Goal: Contribute content: Add original content to the website for others to see

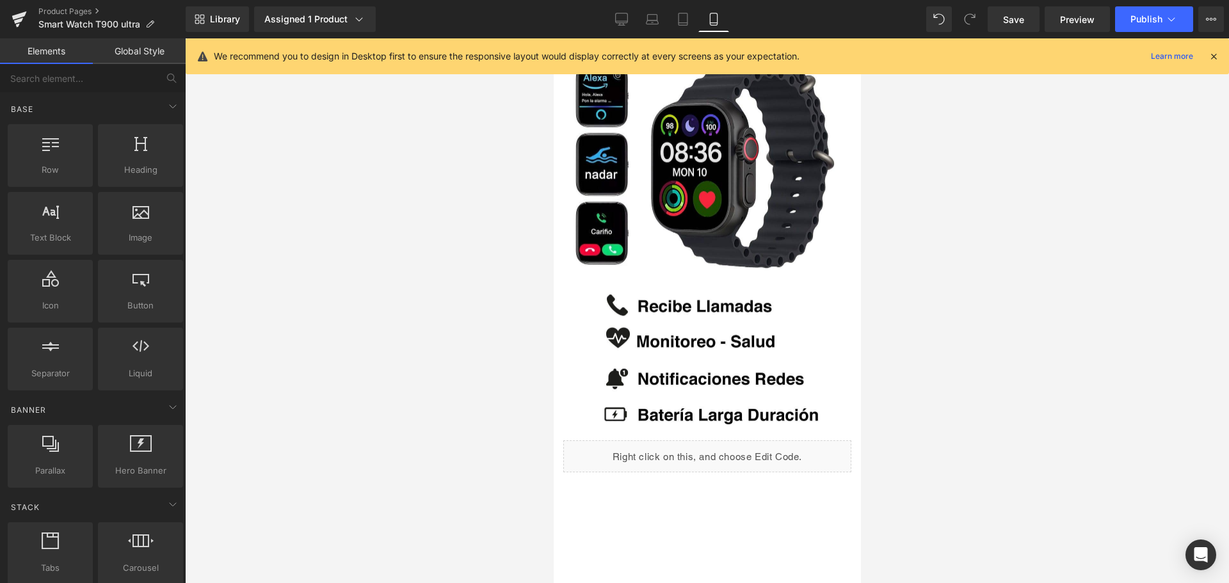
scroll to position [23, 6]
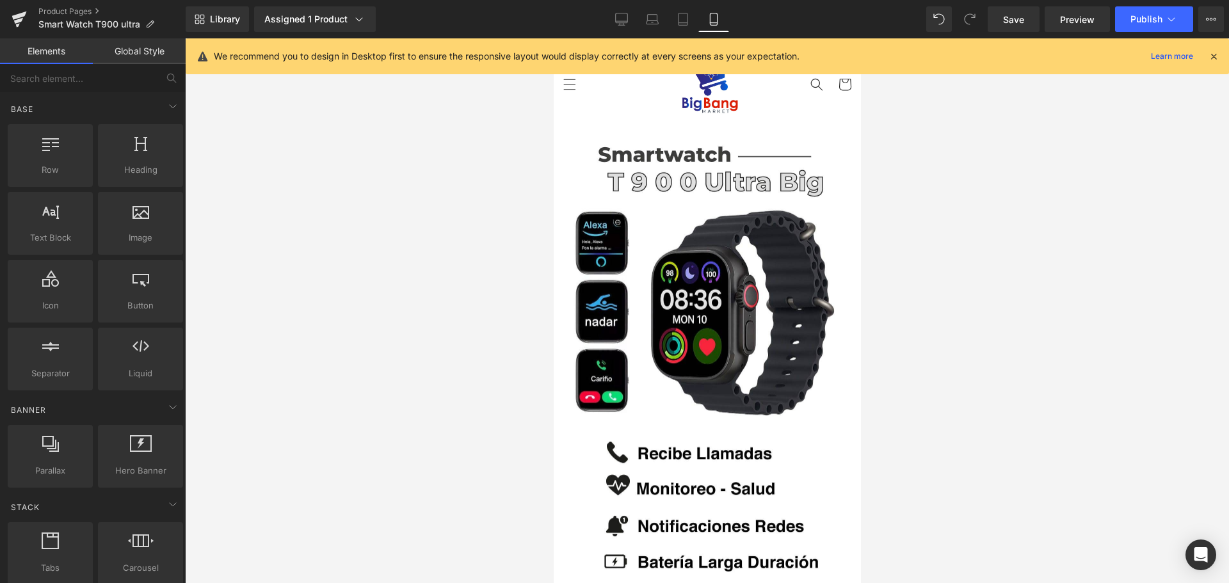
drag, startPoint x: 857, startPoint y: 329, endPoint x: 1396, endPoint y: 110, distance: 581.7
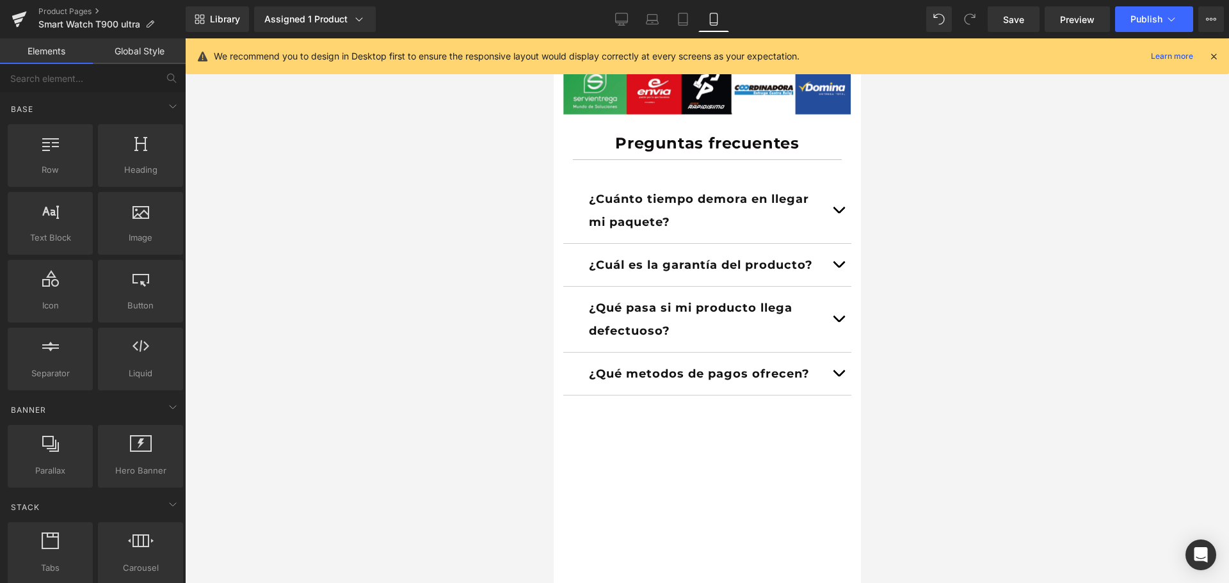
scroll to position [3799, 6]
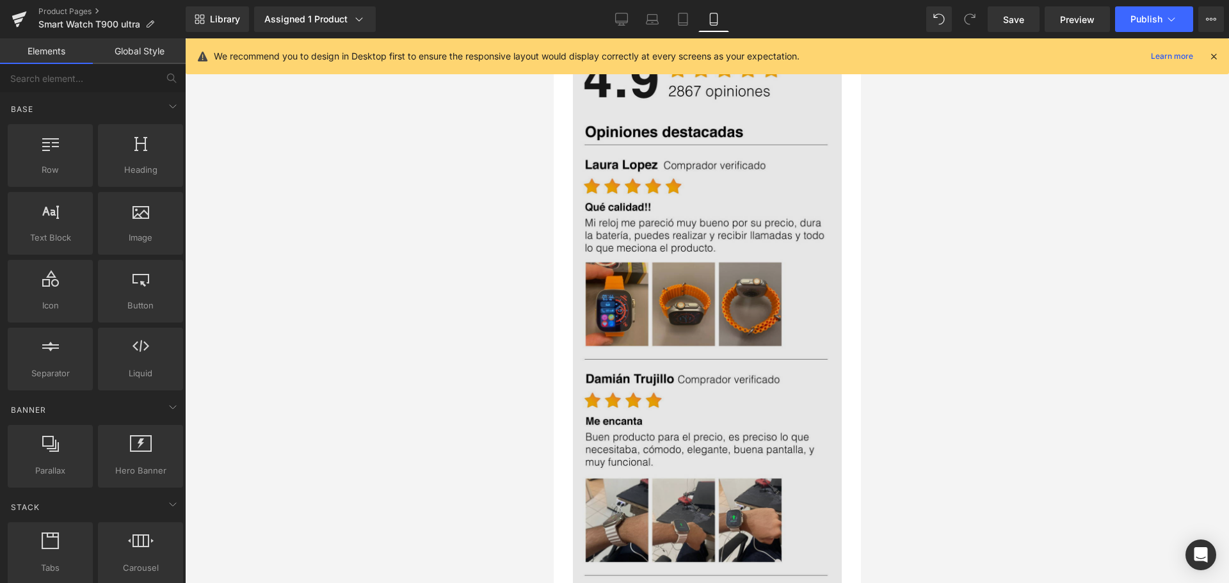
click at [712, 241] on img at bounding box center [706, 511] width 269 height 949
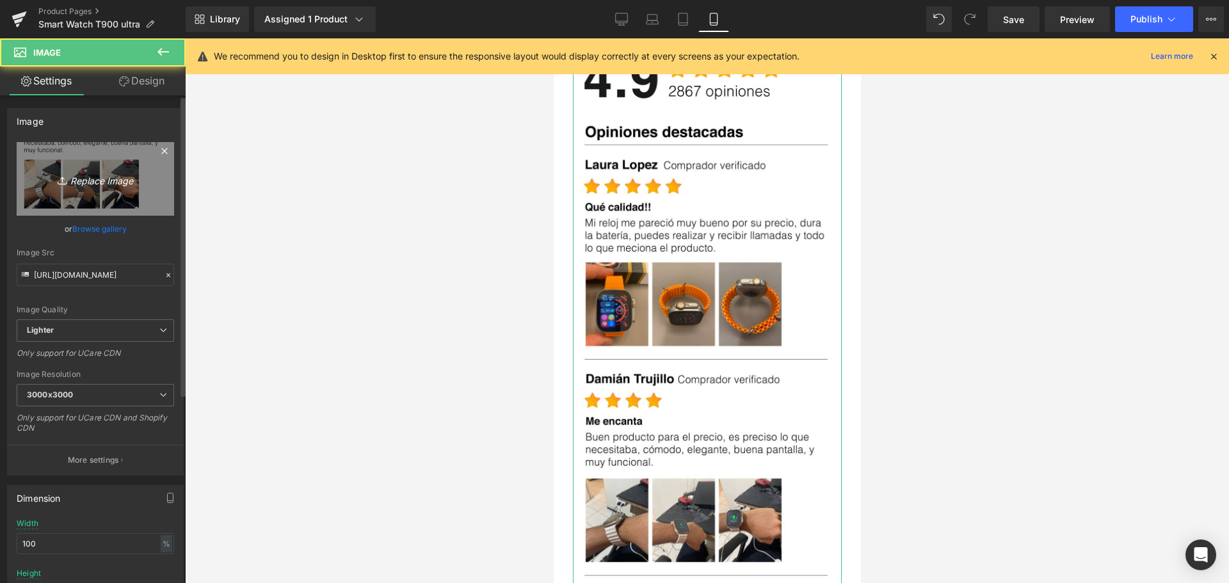
click at [115, 195] on link "Replace Image" at bounding box center [95, 179] width 157 height 74
type input "C:\fakepath\13 (1).jpg"
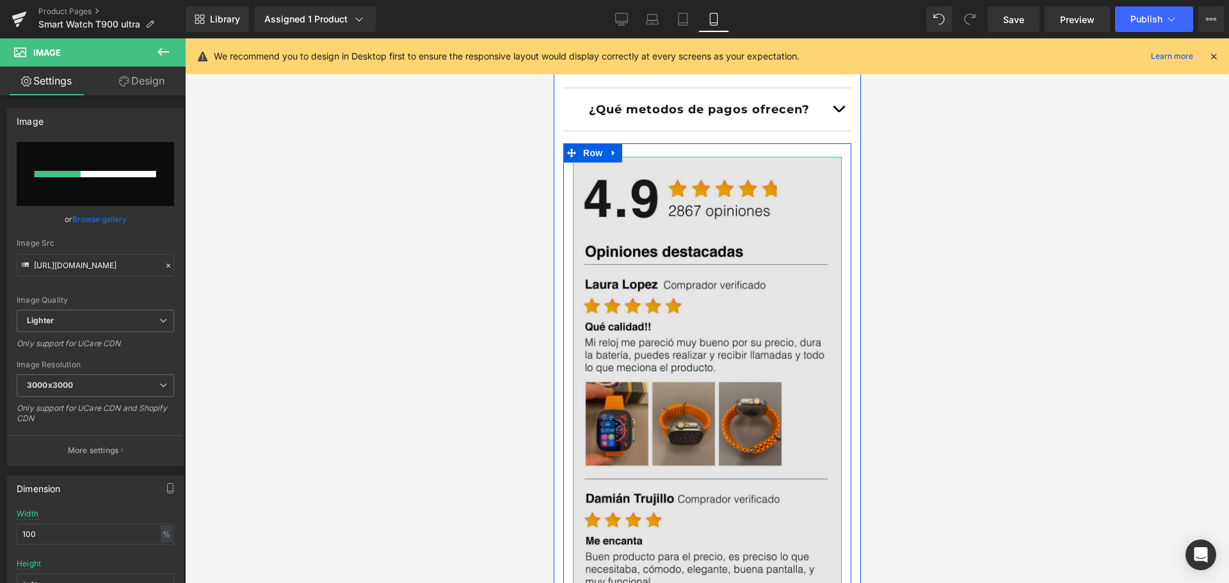
scroll to position [3543, 6]
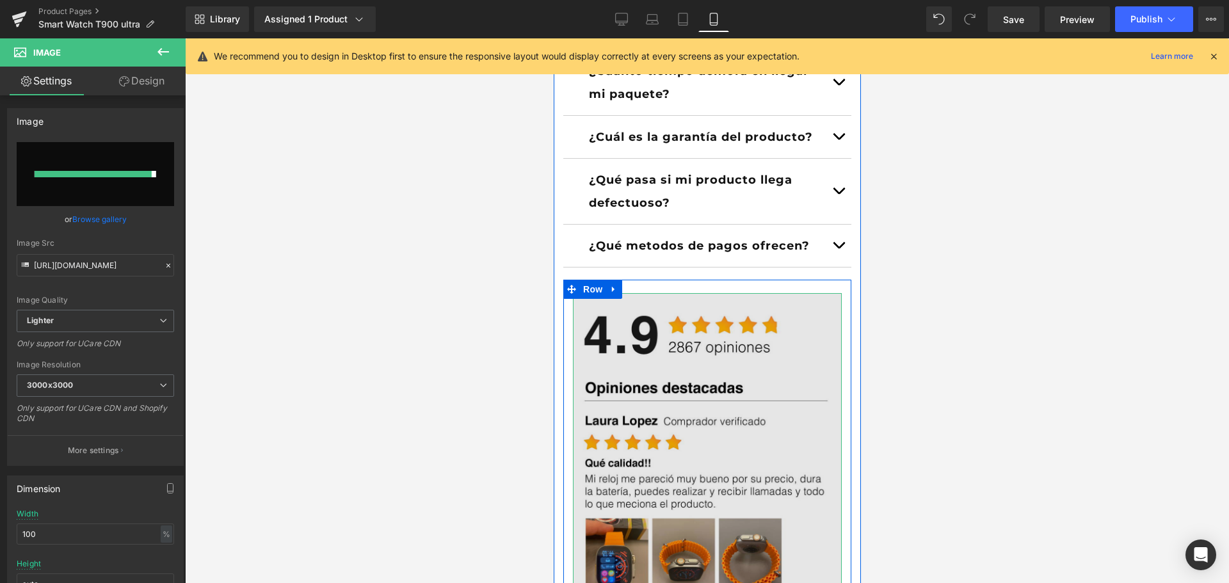
type input "[URL][DOMAIN_NAME]"
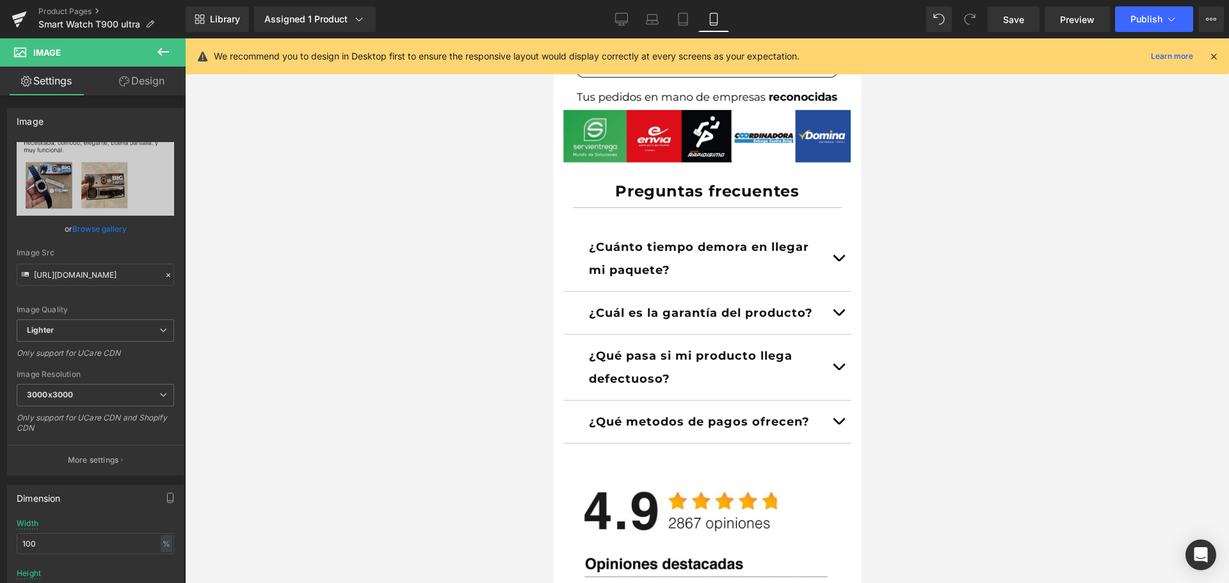
scroll to position [3287, 6]
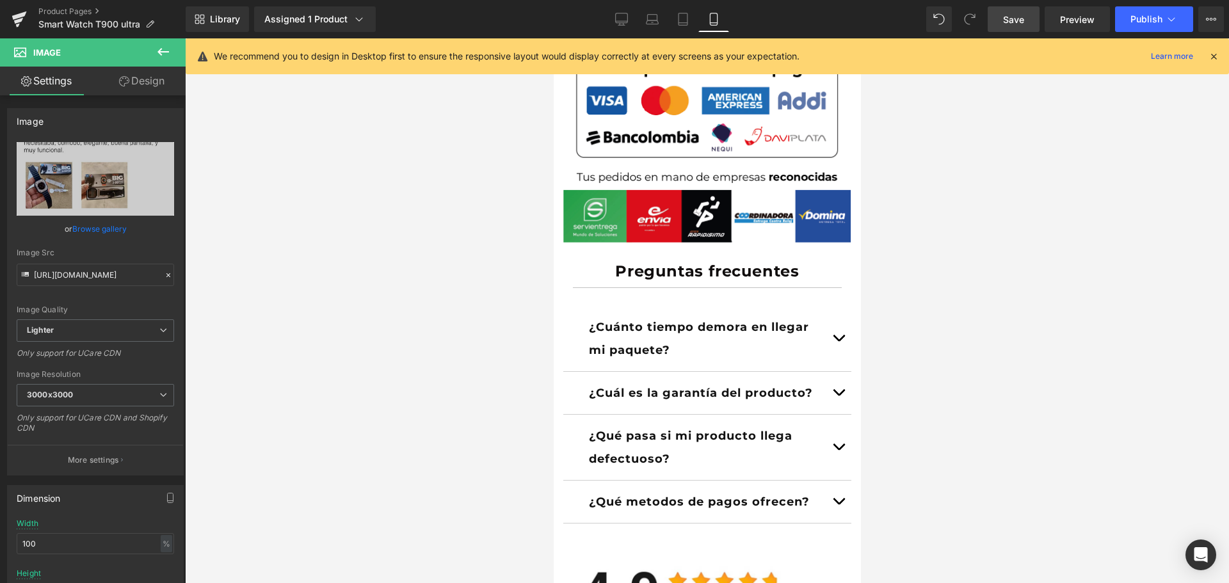
click at [1004, 27] on link "Save" at bounding box center [1014, 19] width 52 height 26
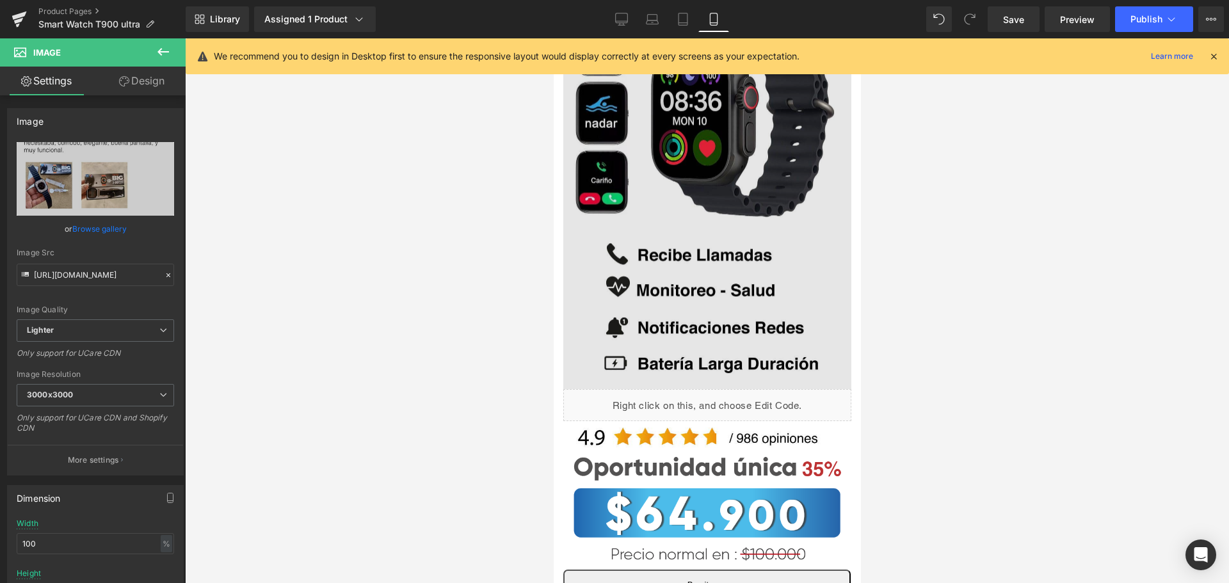
scroll to position [128, 6]
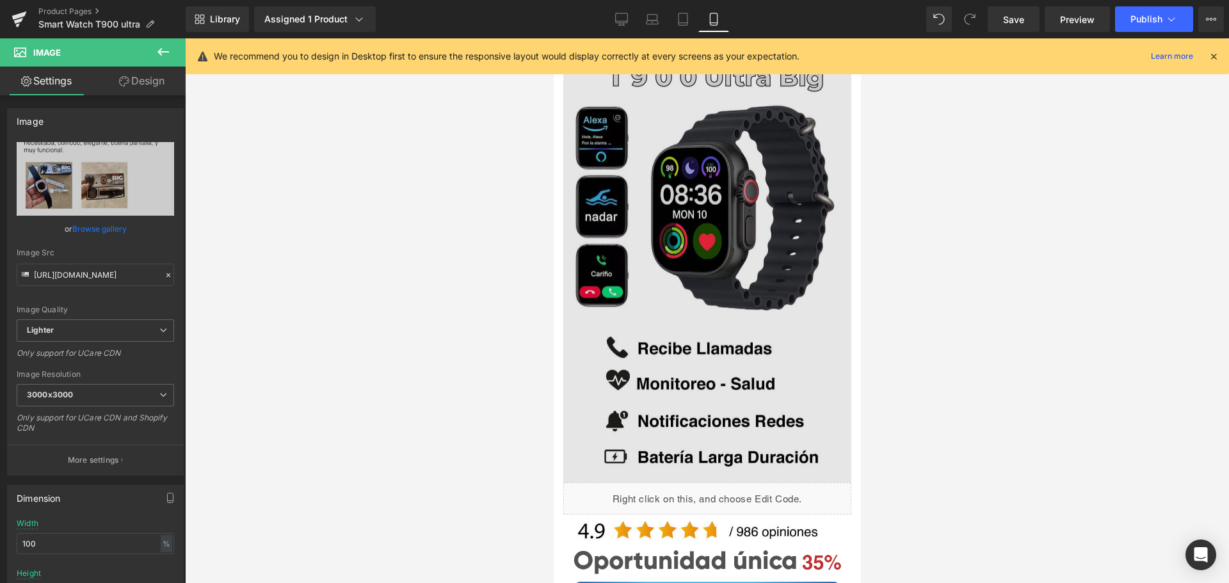
drag, startPoint x: 726, startPoint y: 190, endPoint x: 726, endPoint y: 207, distance: 17.3
click at [726, 189] on img at bounding box center [707, 253] width 288 height 459
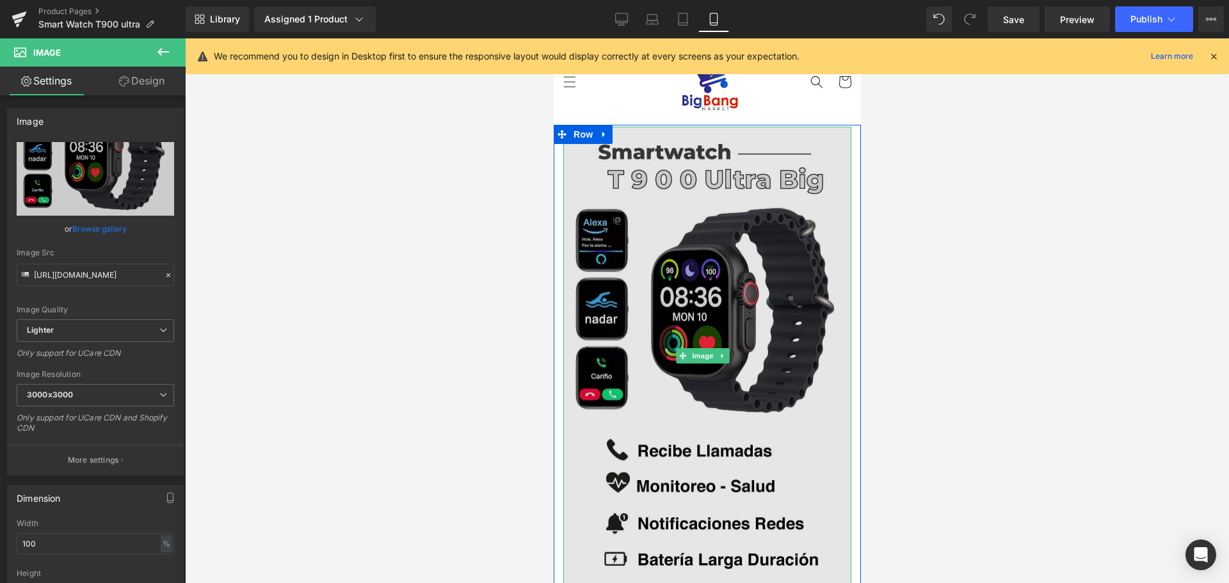
scroll to position [0, 6]
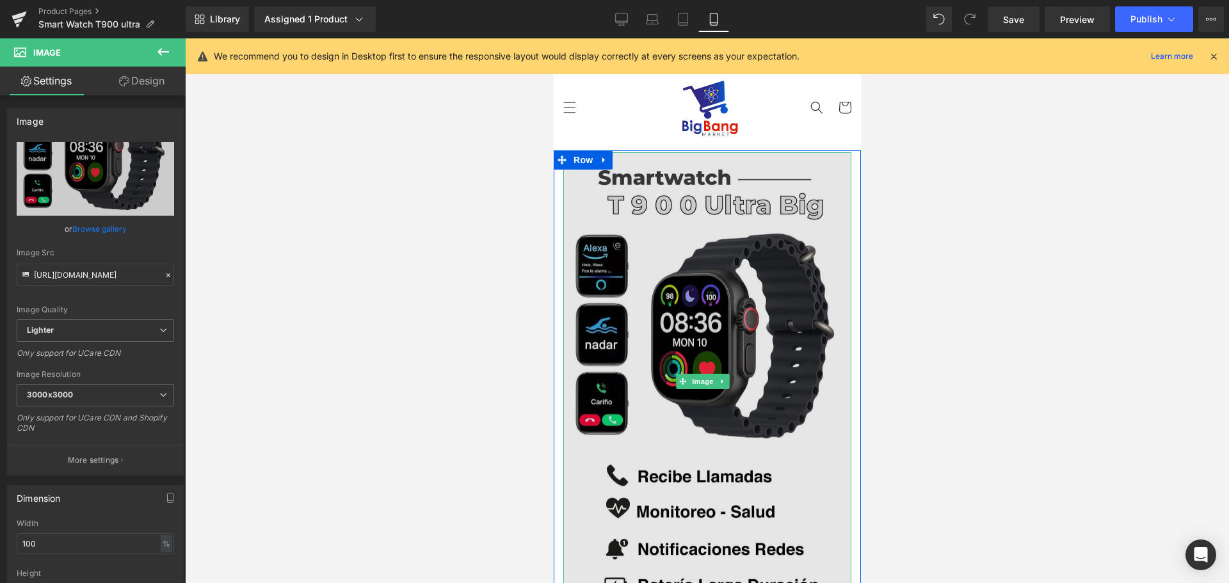
click at [673, 326] on img at bounding box center [707, 381] width 288 height 459
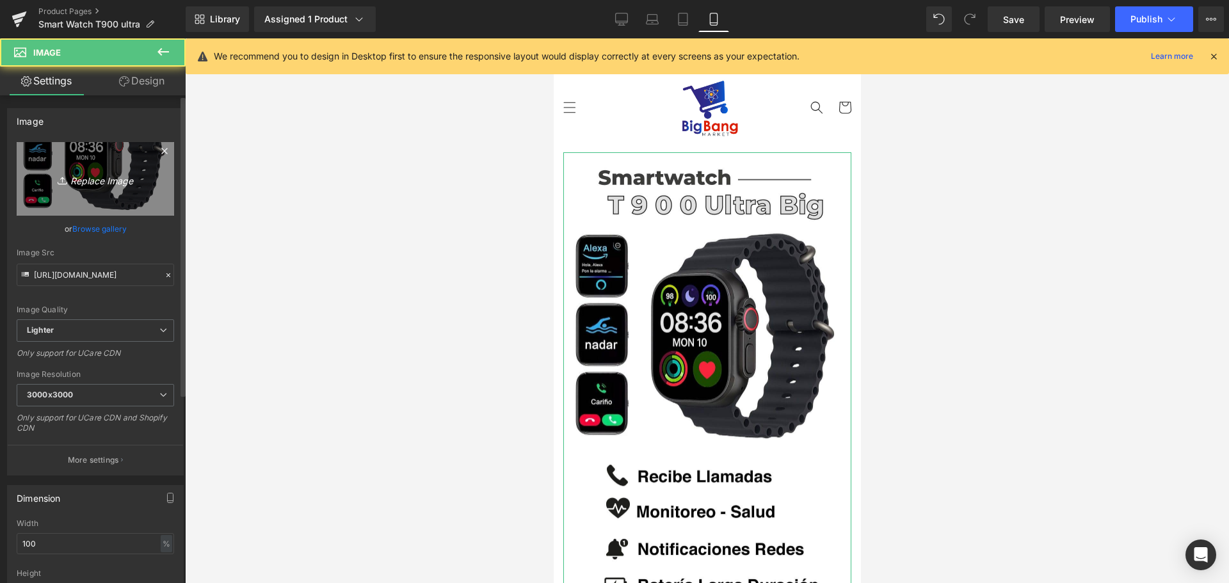
click at [108, 179] on icon "Replace Image" at bounding box center [95, 179] width 102 height 16
type input "C:\fakepath\16.jpg"
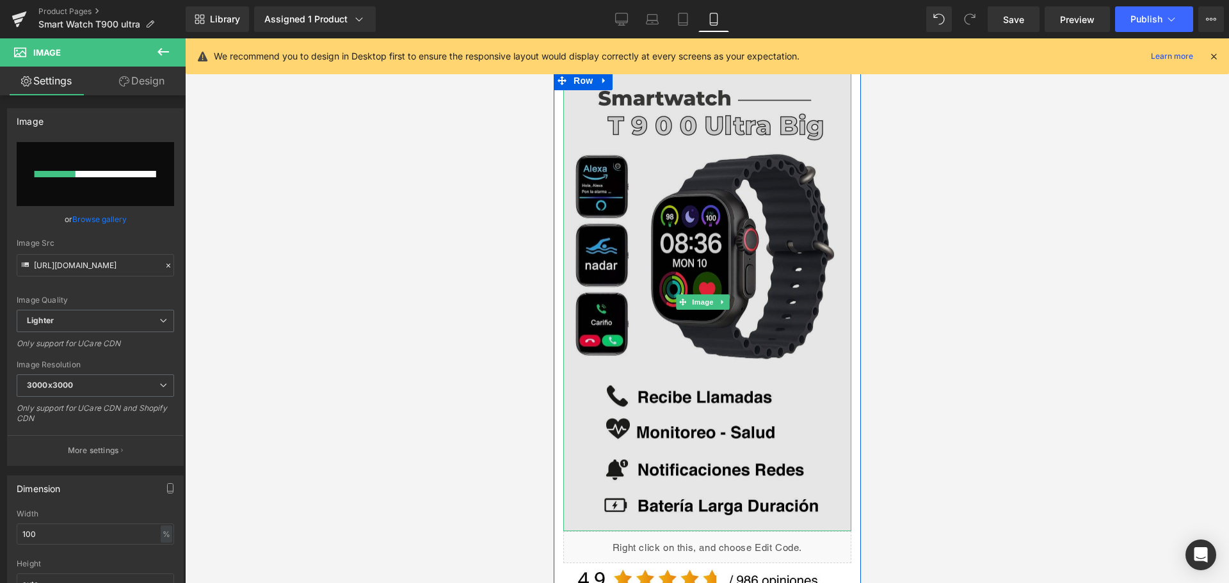
scroll to position [128, 6]
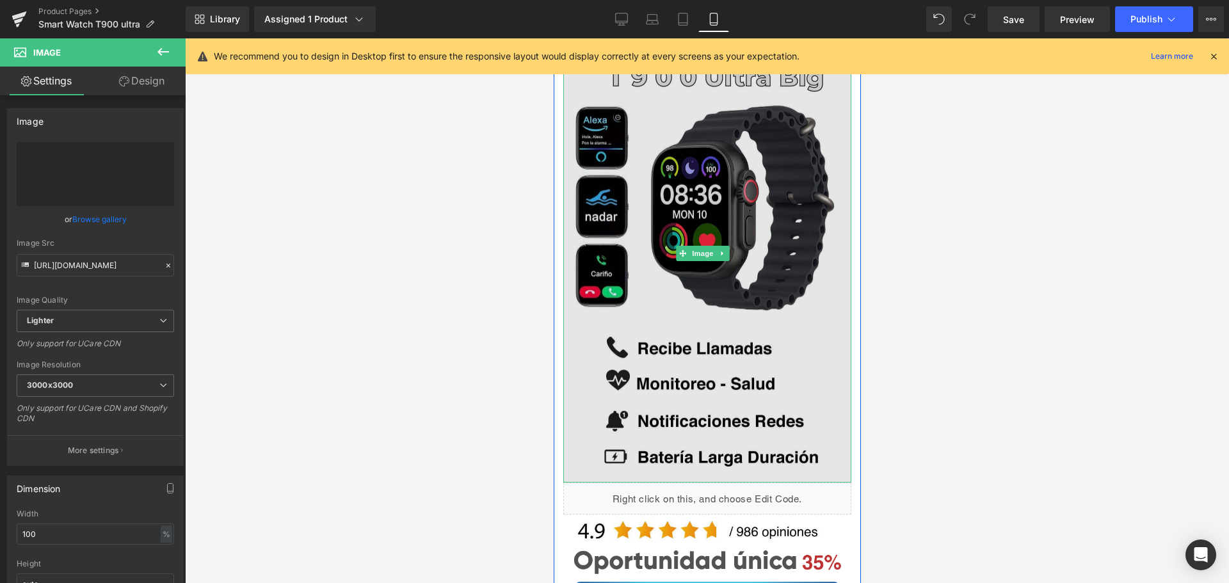
type input "[URL][DOMAIN_NAME]"
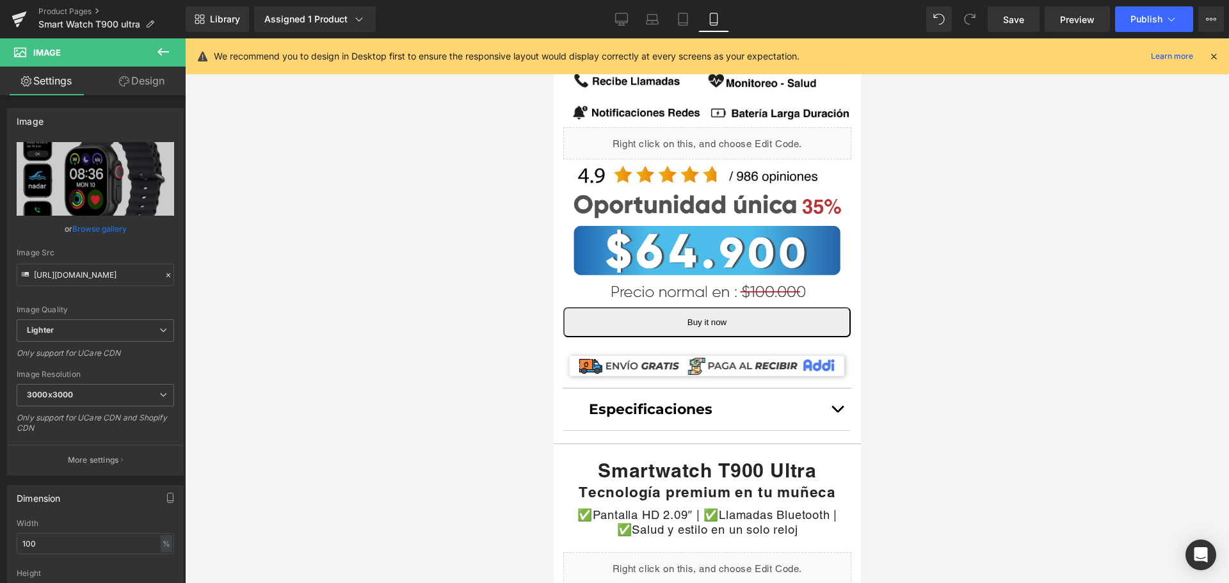
scroll to position [320, 6]
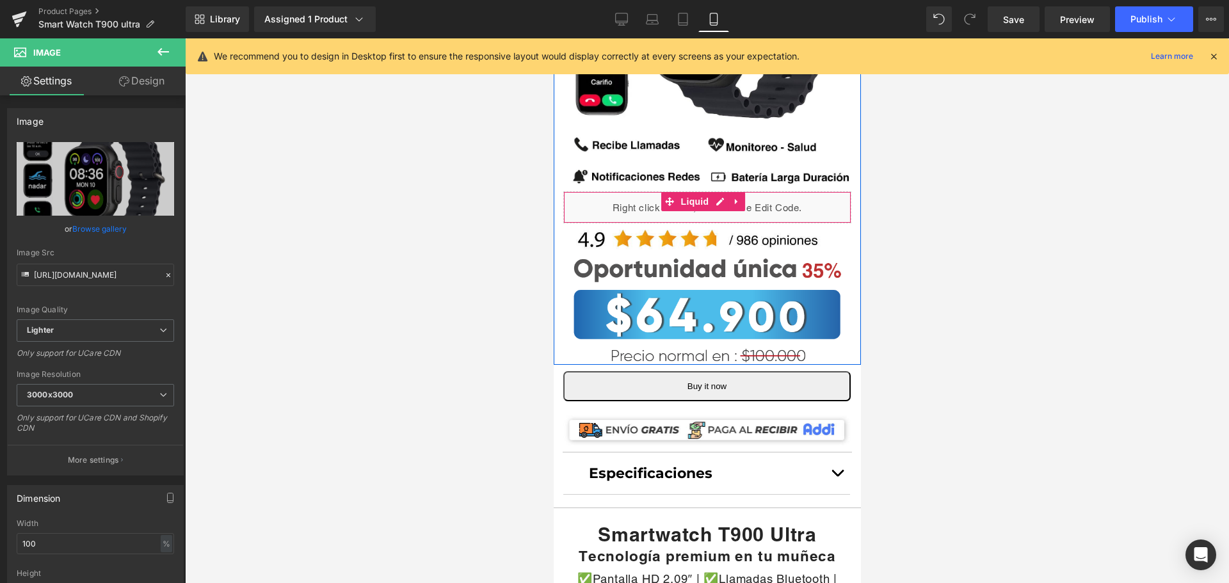
click at [609, 191] on div "Liquid" at bounding box center [707, 207] width 288 height 32
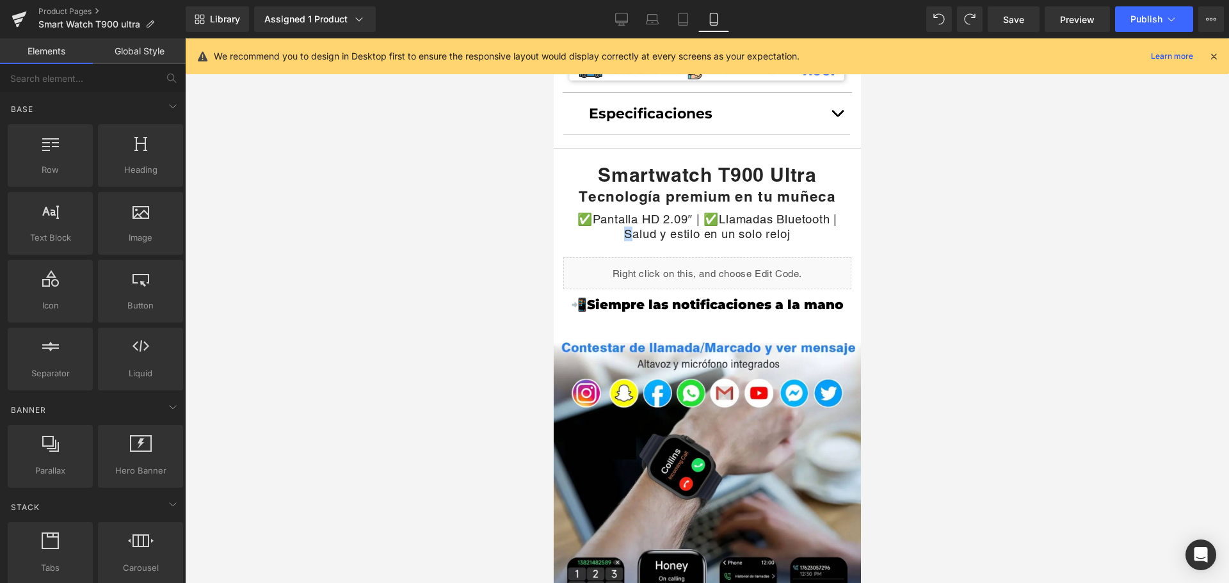
scroll to position [209, 6]
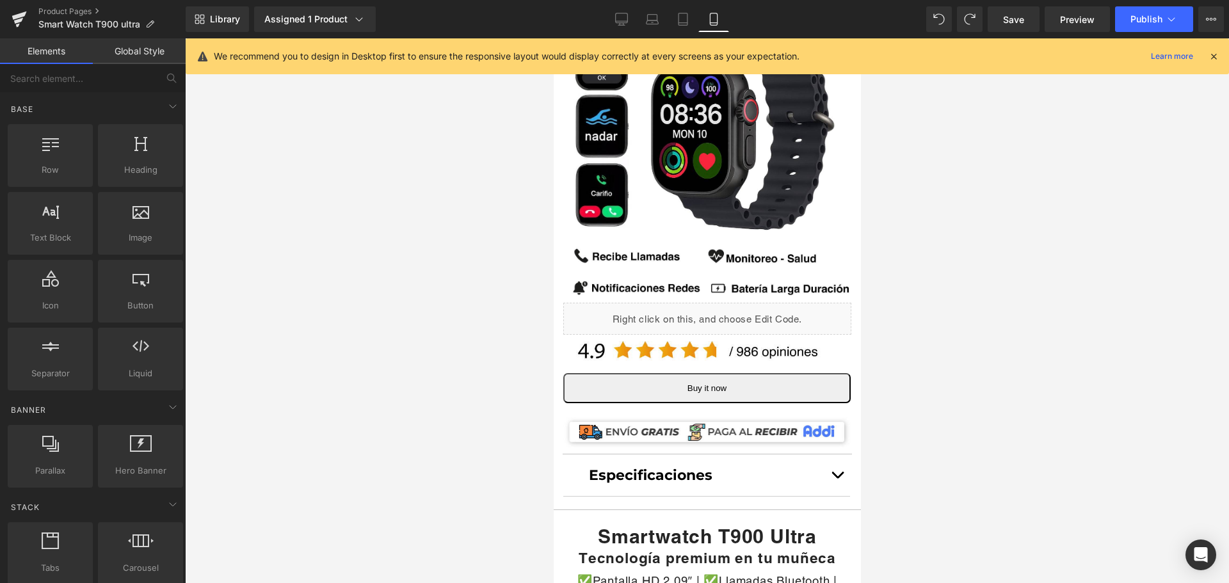
click at [928, 402] on div at bounding box center [707, 310] width 1044 height 545
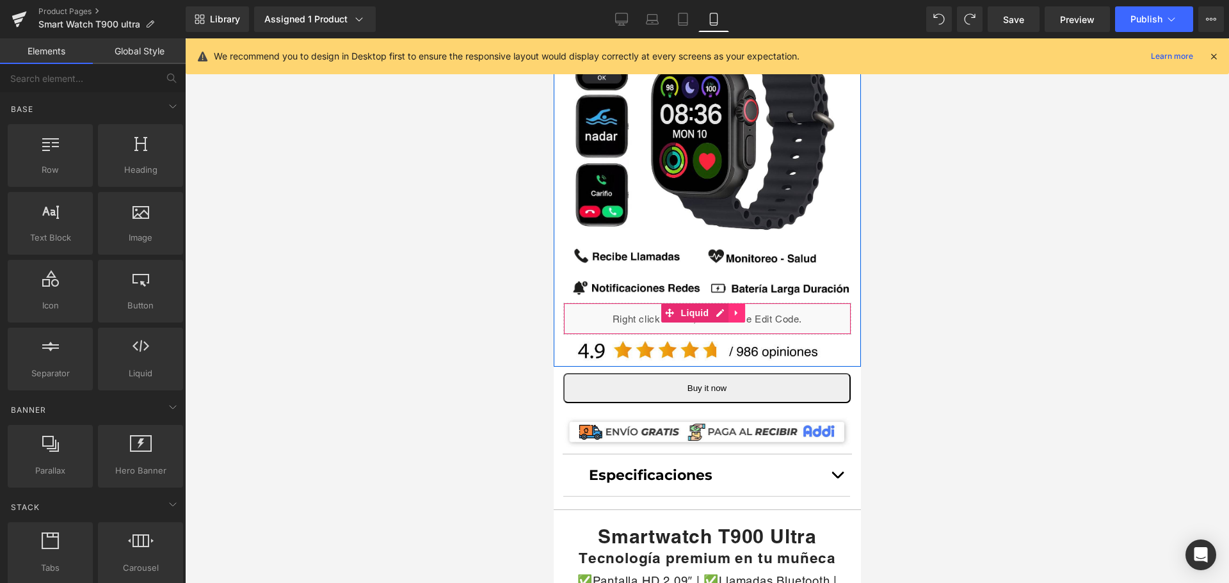
click at [734, 310] on icon at bounding box center [735, 313] width 3 height 6
click at [740, 308] on icon at bounding box center [744, 312] width 9 height 9
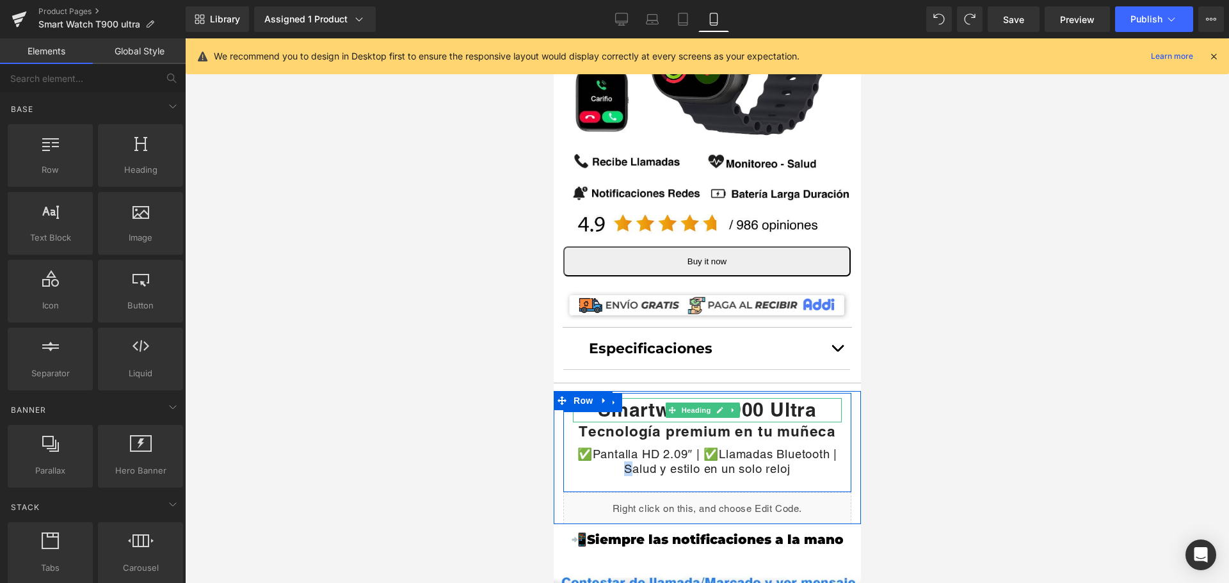
scroll to position [401, 6]
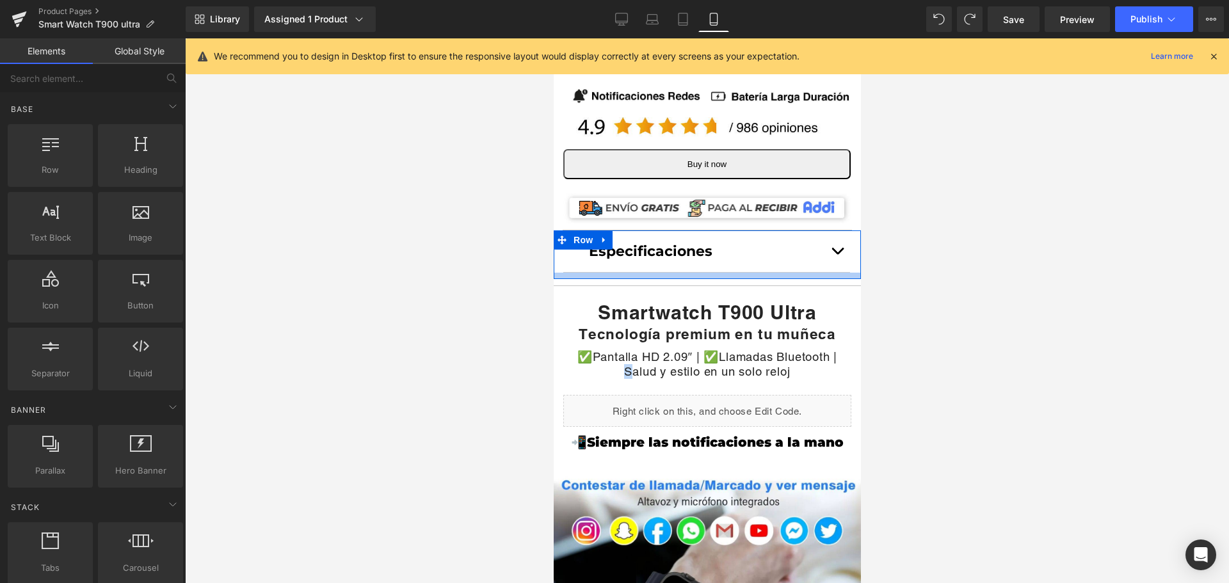
click at [824, 246] on button "button" at bounding box center [837, 251] width 26 height 42
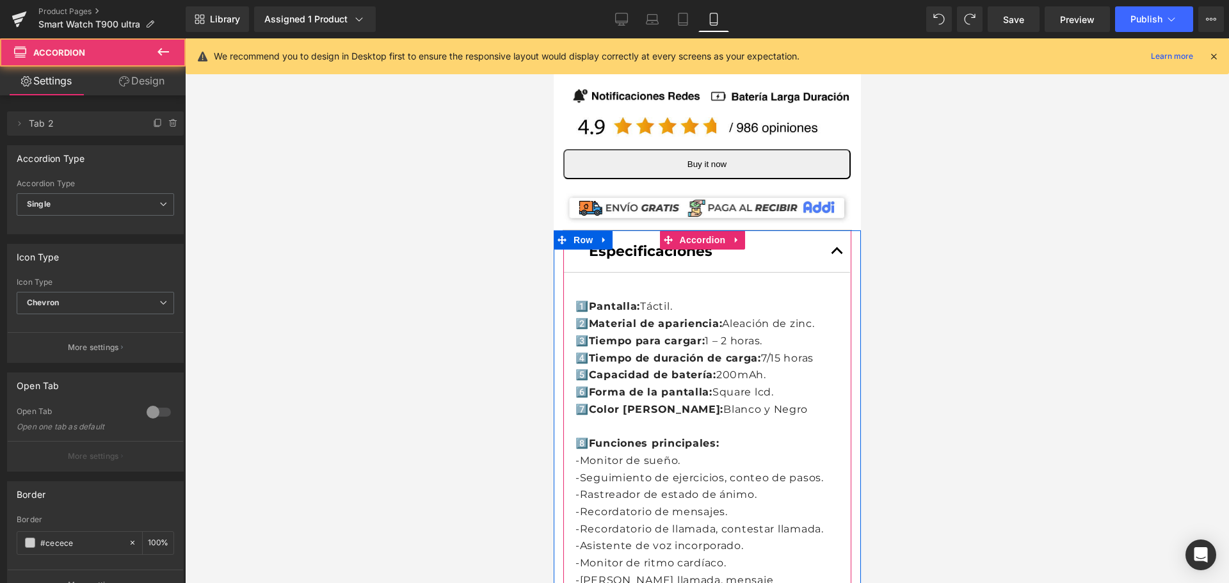
click at [826, 244] on button "button" at bounding box center [837, 251] width 26 height 42
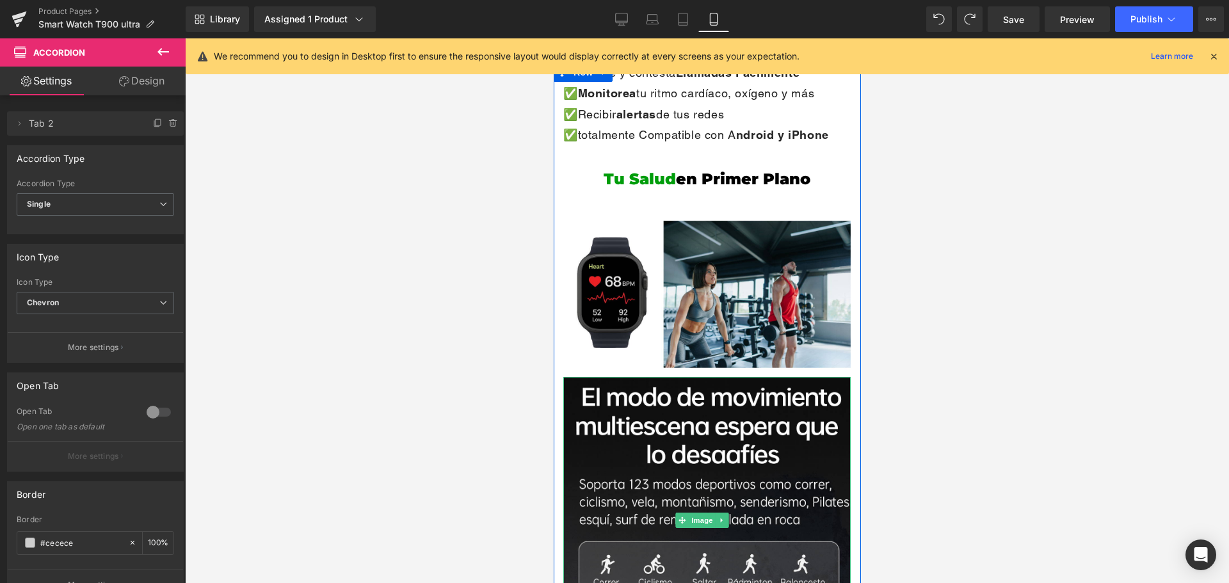
scroll to position [977, 6]
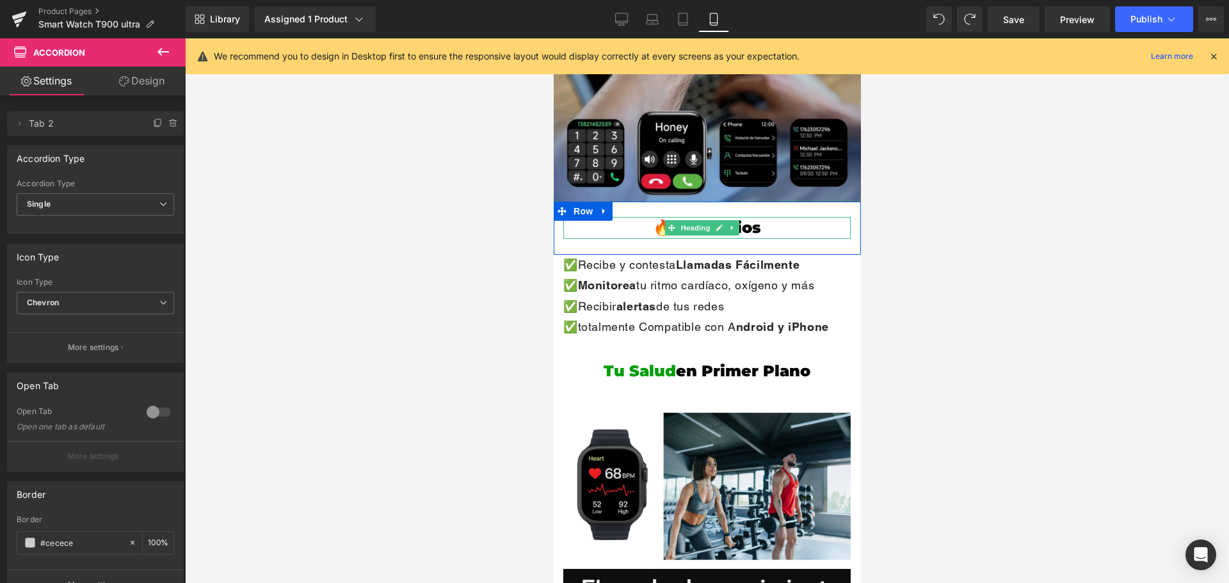
click at [751, 217] on h1 "🔥Beneficios" at bounding box center [706, 228] width 287 height 22
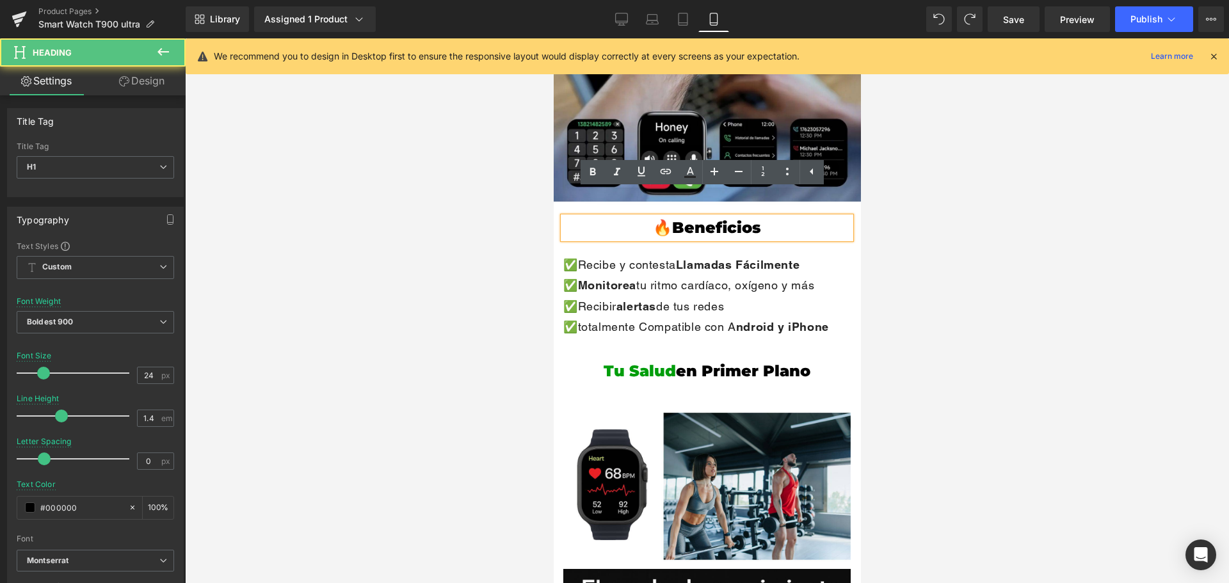
click at [762, 217] on h1 "🔥Beneficios" at bounding box center [706, 228] width 287 height 22
click at [730, 328] on div "✅Recibe y contesta Llamadas Fácilmente ✅ Monitorea tu ritmo cardíaco, oxígeno y…" at bounding box center [706, 308] width 287 height 106
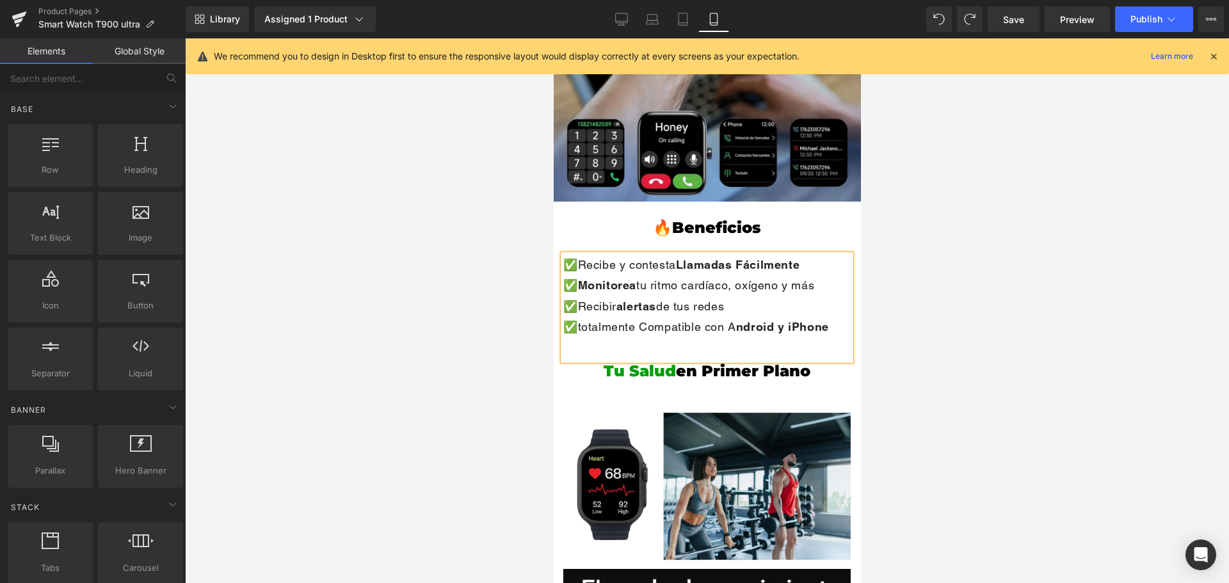
click at [879, 294] on div at bounding box center [707, 310] width 1044 height 545
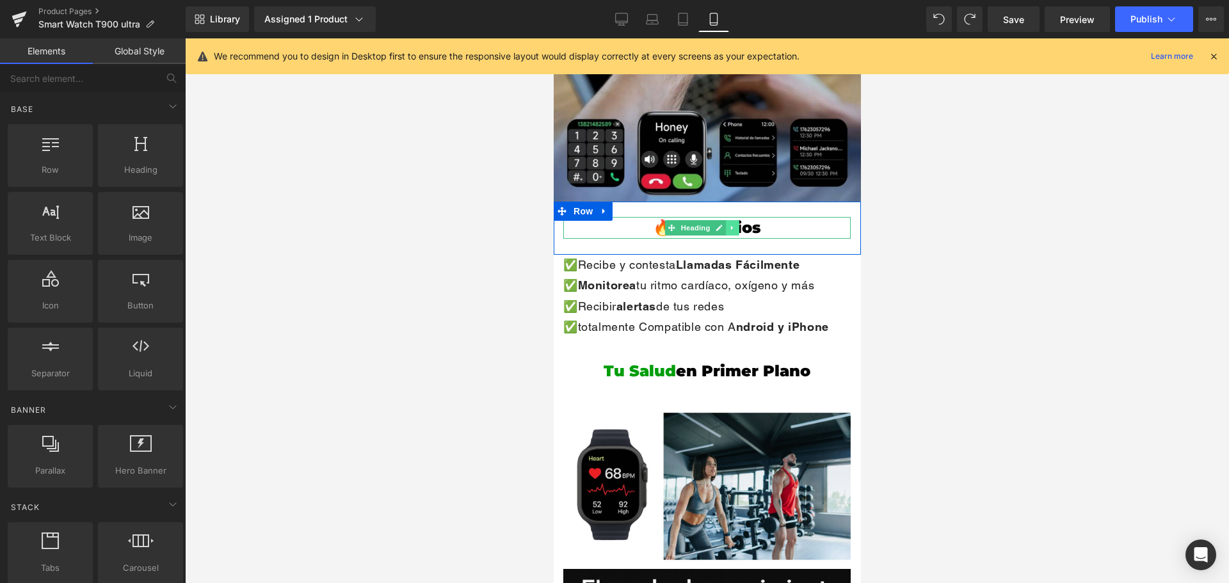
click at [728, 224] on icon at bounding box center [731, 228] width 7 height 8
click at [735, 225] on icon at bounding box center [738, 228] width 7 height 7
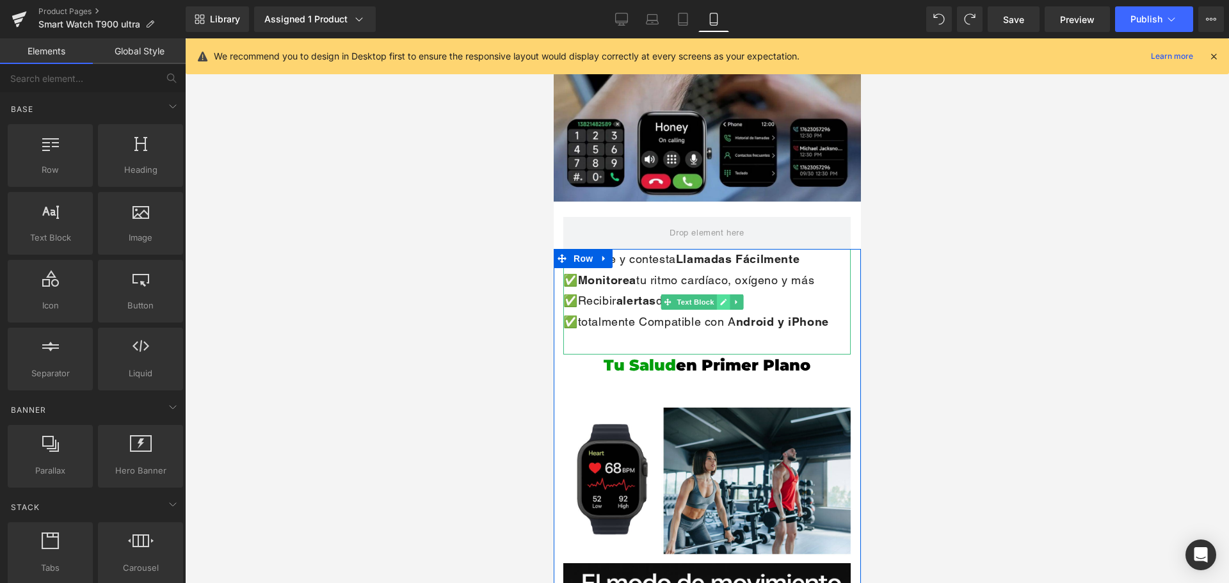
click at [719, 294] on link at bounding box center [722, 301] width 13 height 15
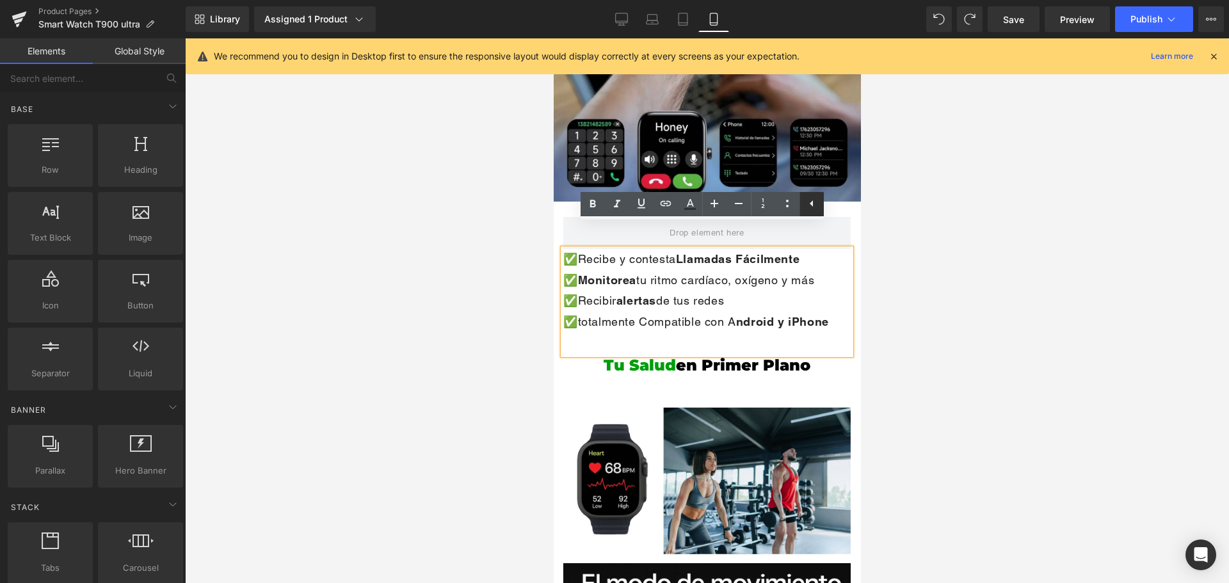
click at [811, 204] on icon at bounding box center [811, 203] width 3 height 6
click at [739, 312] on p "✅totalmente Compatible con A ndroid y iPhone" at bounding box center [706, 322] width 287 height 20
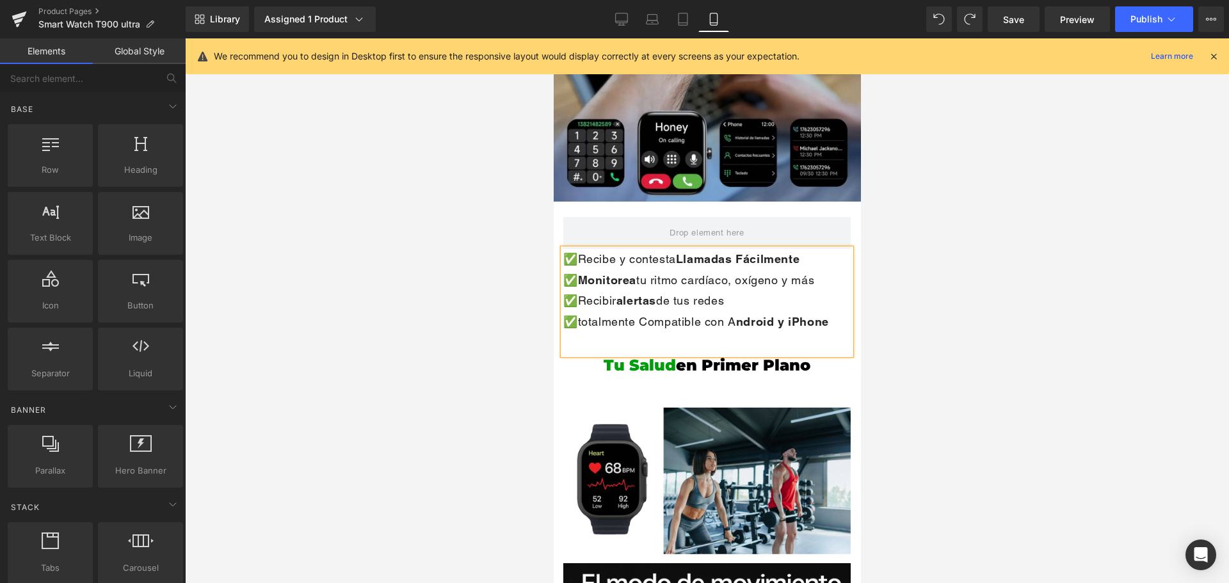
drag, startPoint x: 978, startPoint y: 260, endPoint x: 868, endPoint y: 271, distance: 110.6
click at [976, 260] on div at bounding box center [707, 310] width 1044 height 545
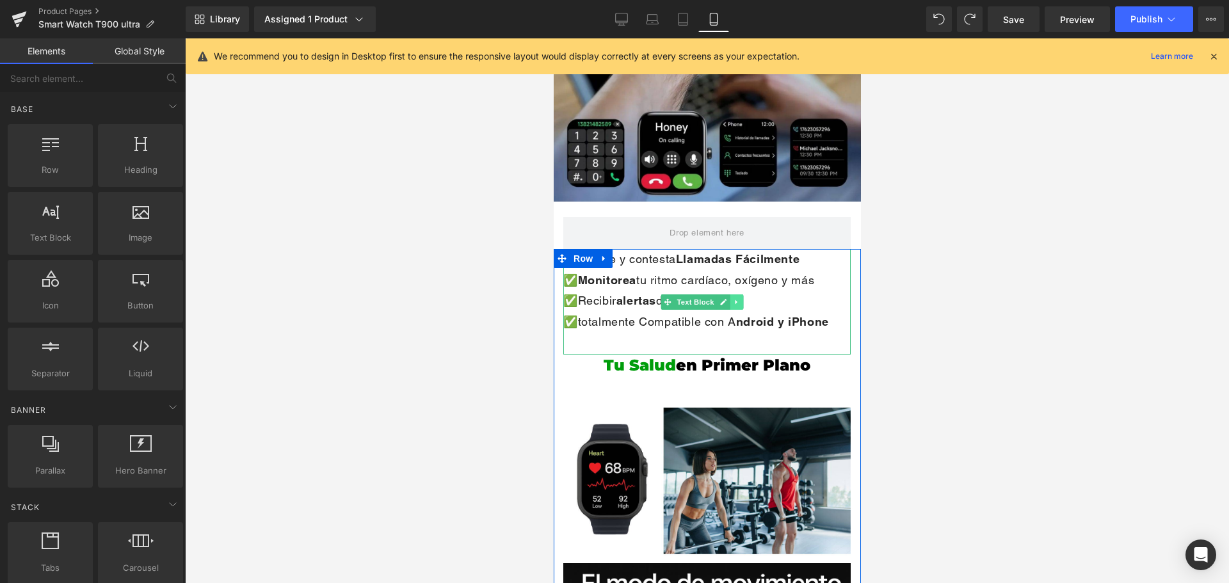
click at [730, 294] on link at bounding box center [736, 301] width 13 height 15
click at [737, 294] on link at bounding box center [742, 301] width 13 height 15
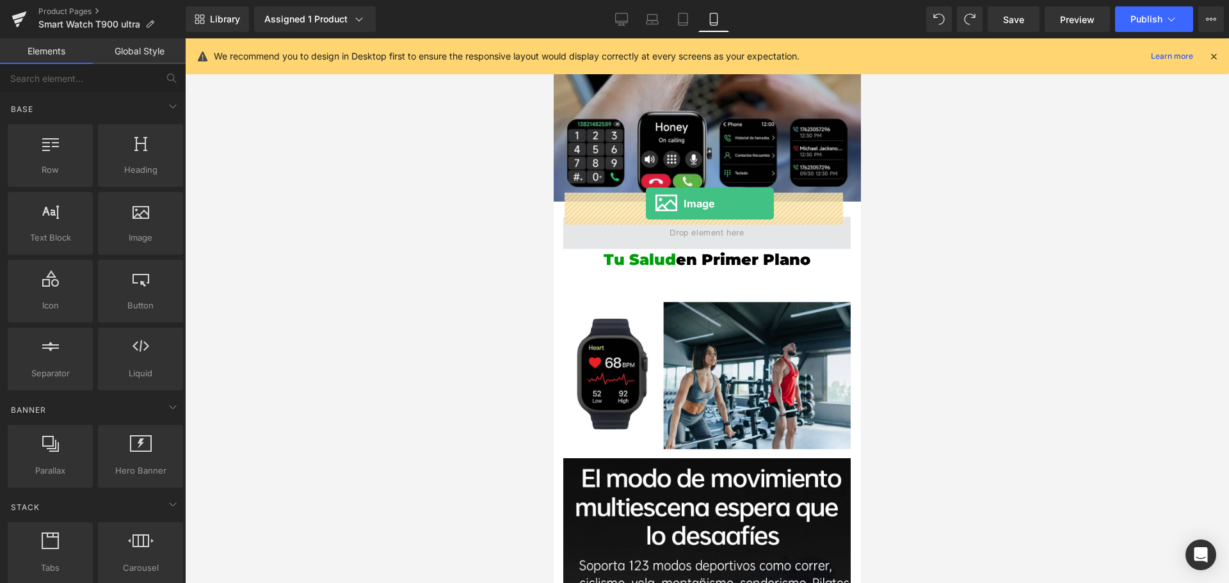
drag, startPoint x: 703, startPoint y: 257, endPoint x: 639, endPoint y: 204, distance: 83.6
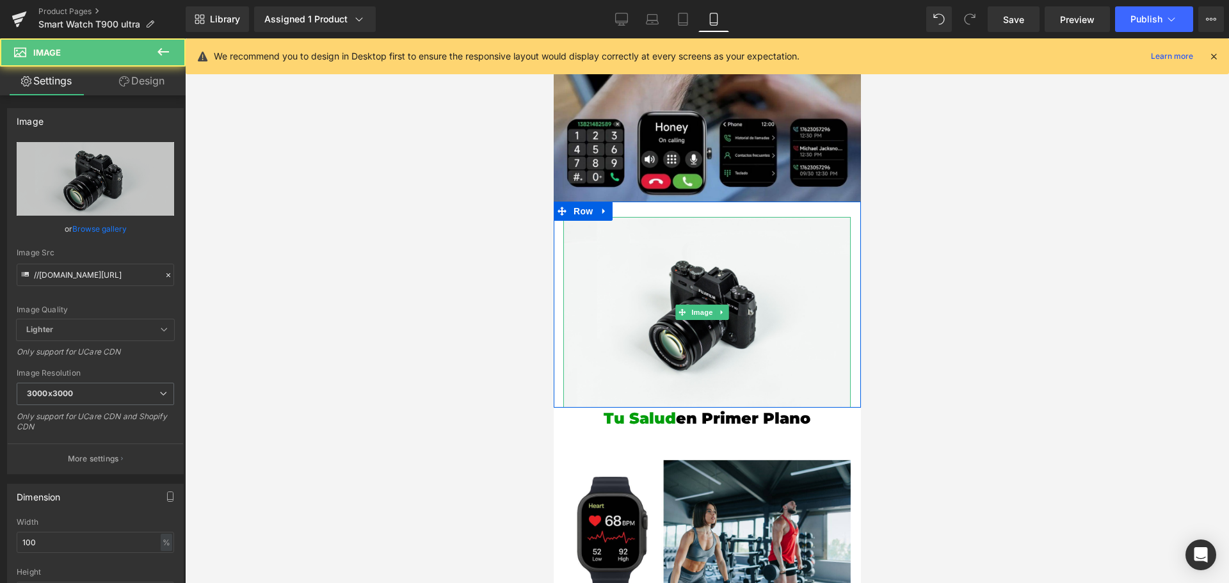
click at [717, 305] on link at bounding box center [721, 312] width 13 height 15
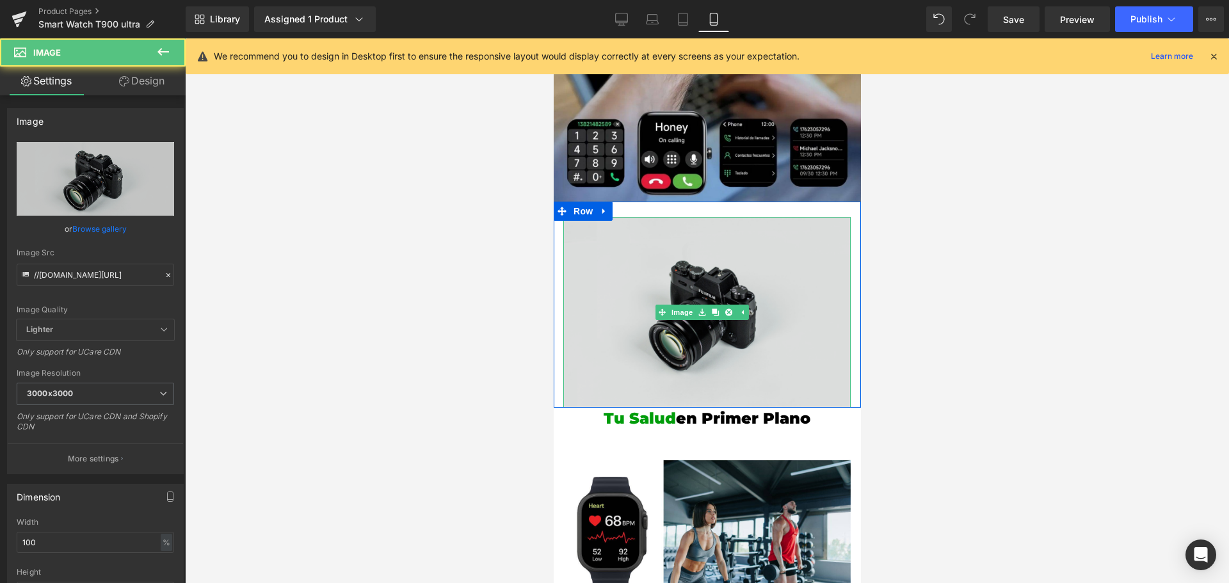
click at [701, 253] on img at bounding box center [706, 312] width 287 height 190
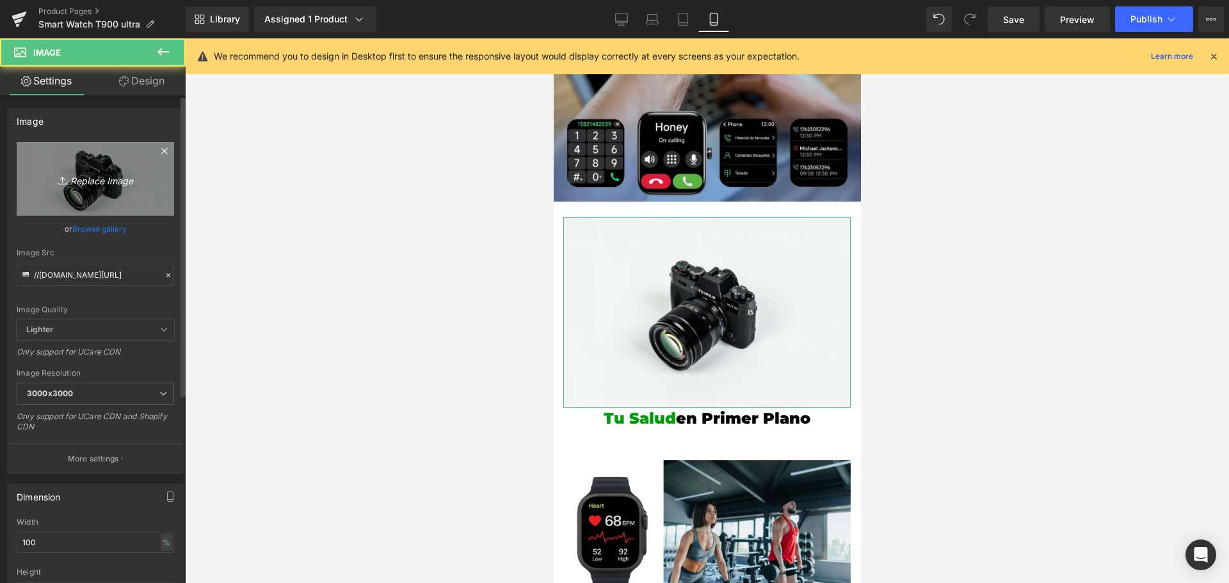
drag, startPoint x: 72, startPoint y: 177, endPoint x: 80, endPoint y: 177, distance: 8.3
click at [74, 177] on icon "Replace Image" at bounding box center [95, 179] width 102 height 16
type input "C:\fakepath\15-min.jpg"
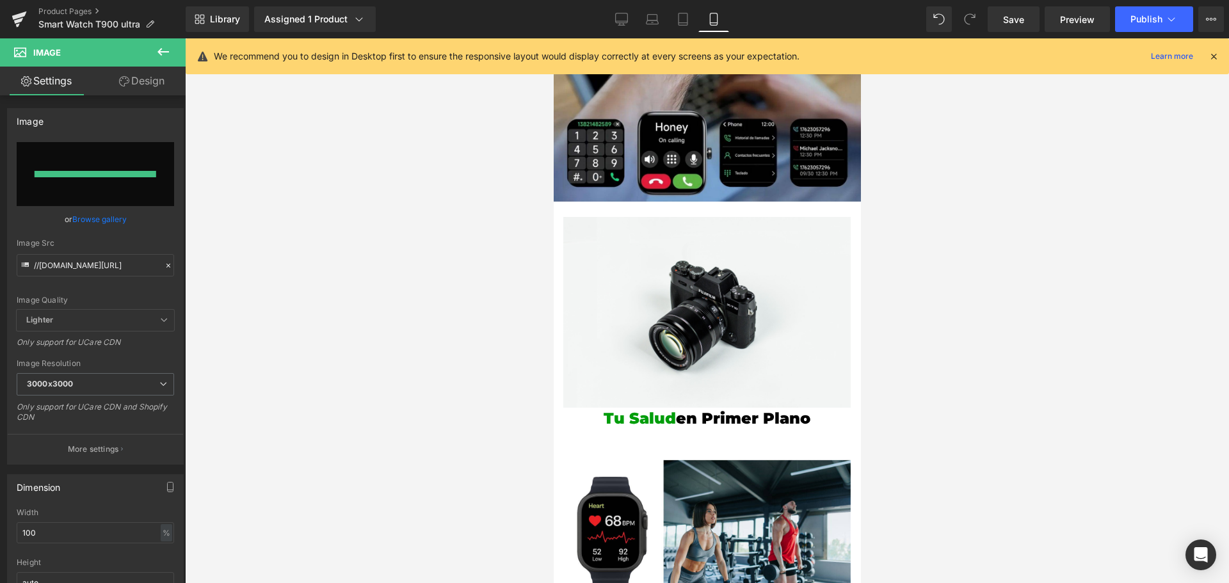
type input "[URL][DOMAIN_NAME]"
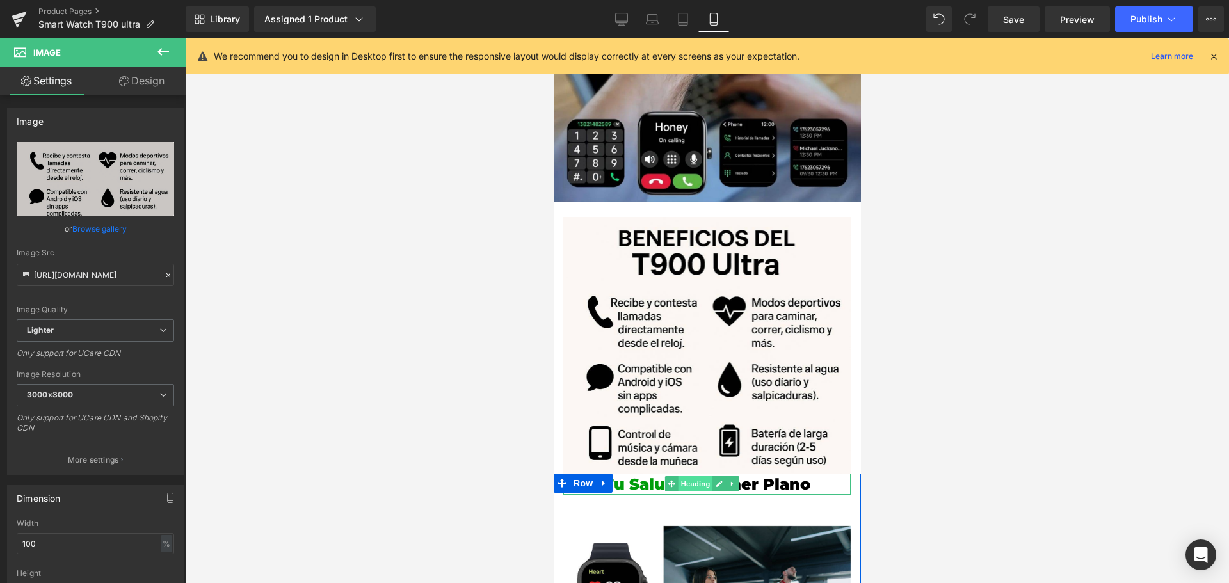
click at [687, 476] on span "Heading" at bounding box center [695, 483] width 35 height 15
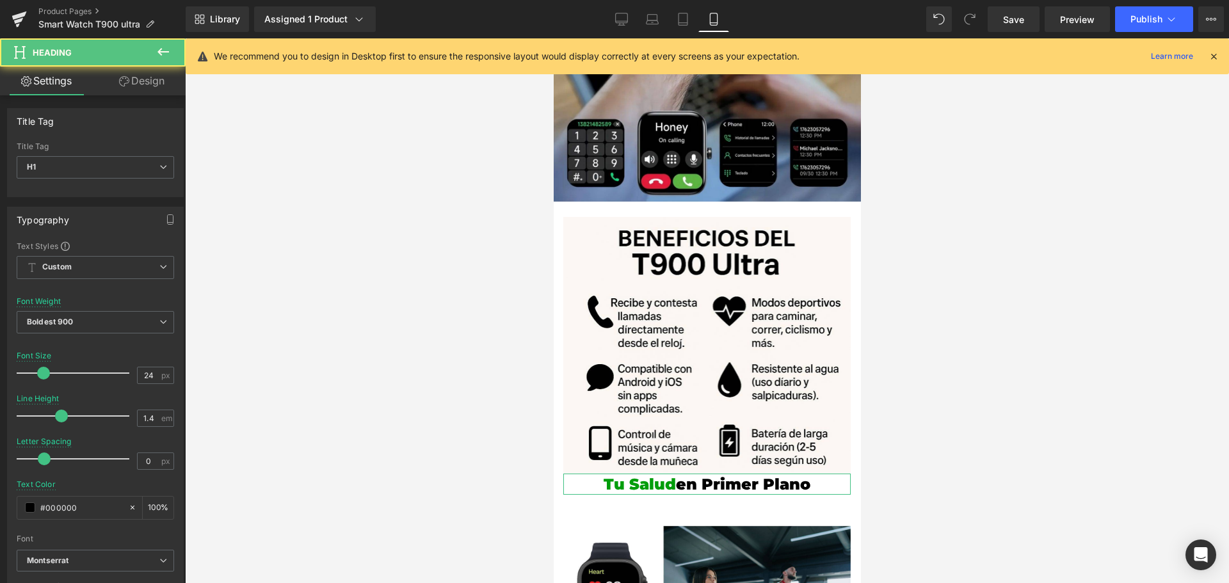
click at [140, 76] on link "Design" at bounding box center [141, 81] width 93 height 29
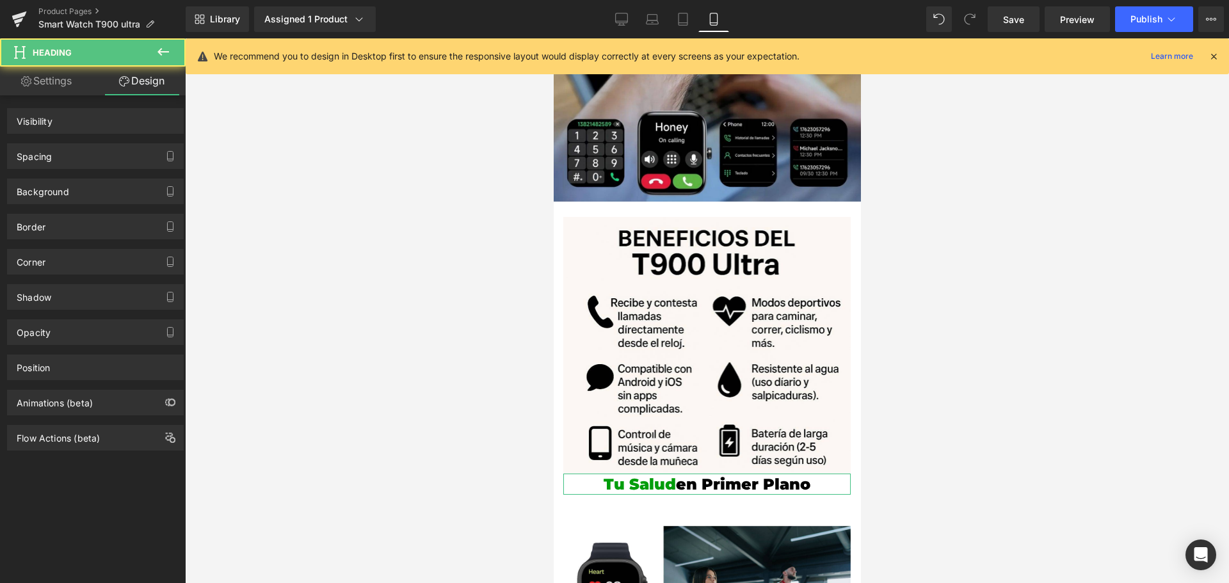
click at [108, 157] on div "Spacing" at bounding box center [95, 156] width 175 height 24
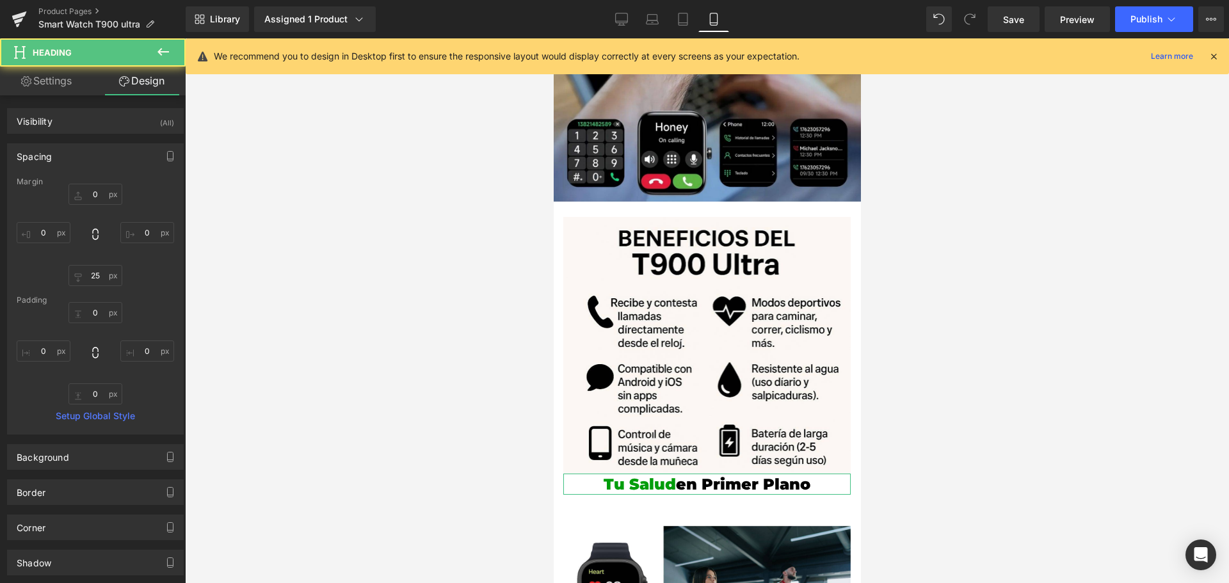
type input "0"
type input "25"
type input "0"
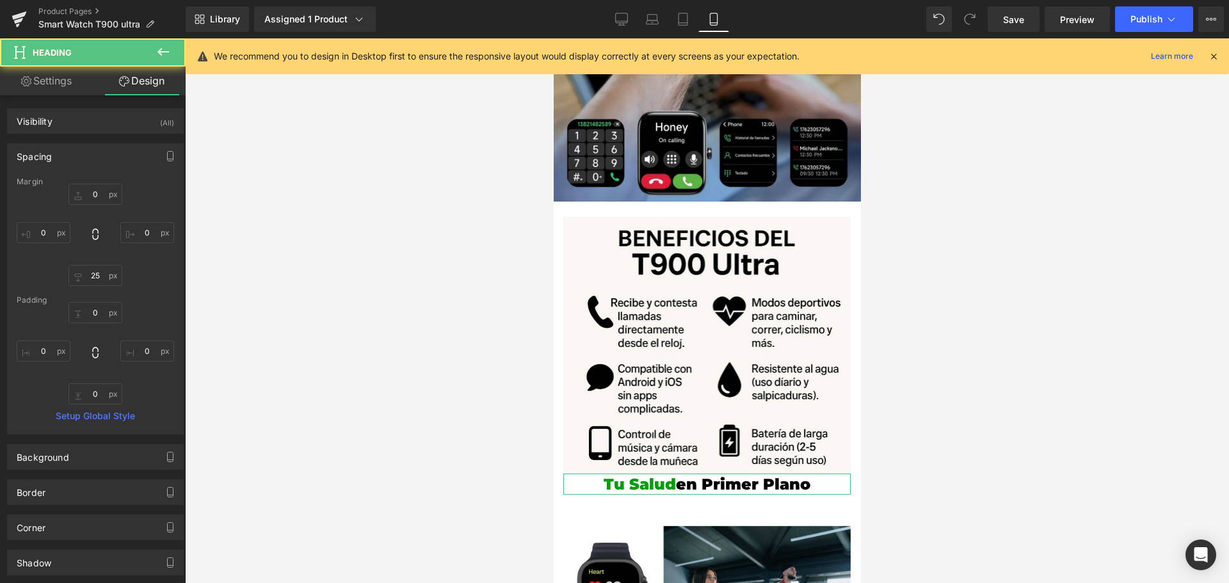
type input "0"
drag, startPoint x: 97, startPoint y: 190, endPoint x: 129, endPoint y: 195, distance: 32.4
click at [96, 190] on input "0" at bounding box center [95, 194] width 54 height 21
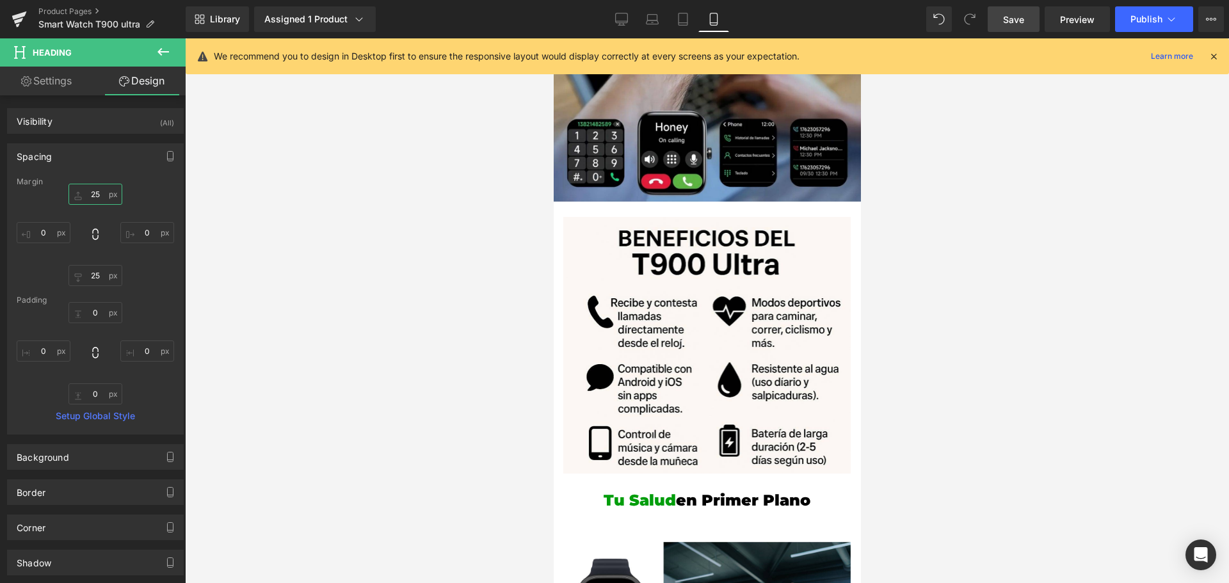
type input "25"
click at [1026, 19] on link "Save" at bounding box center [1014, 19] width 52 height 26
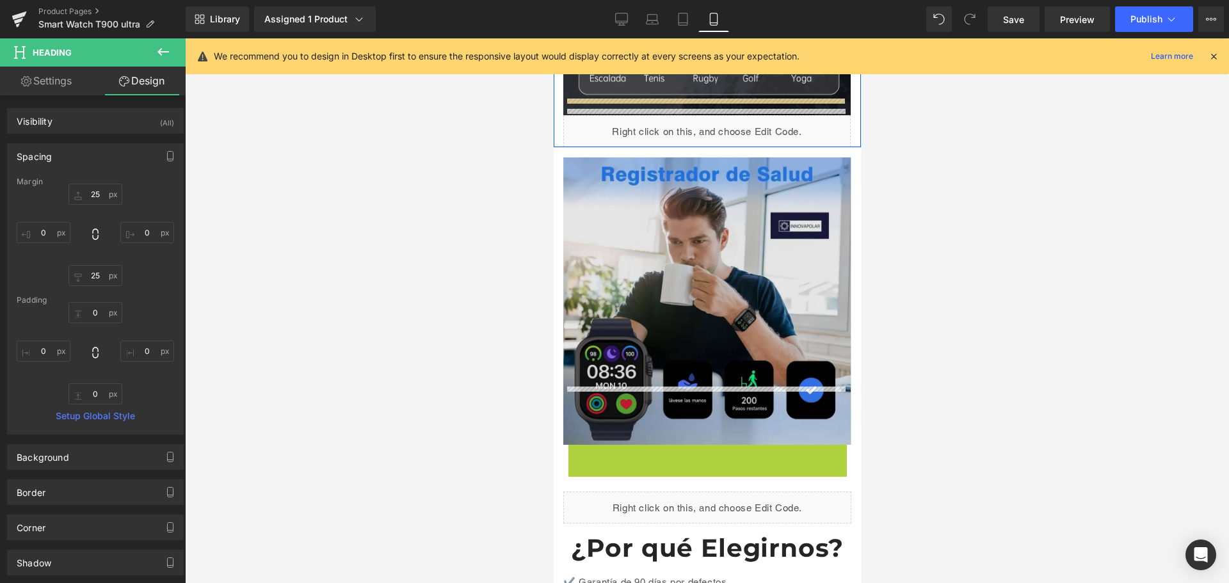
scroll to position [1822, 6]
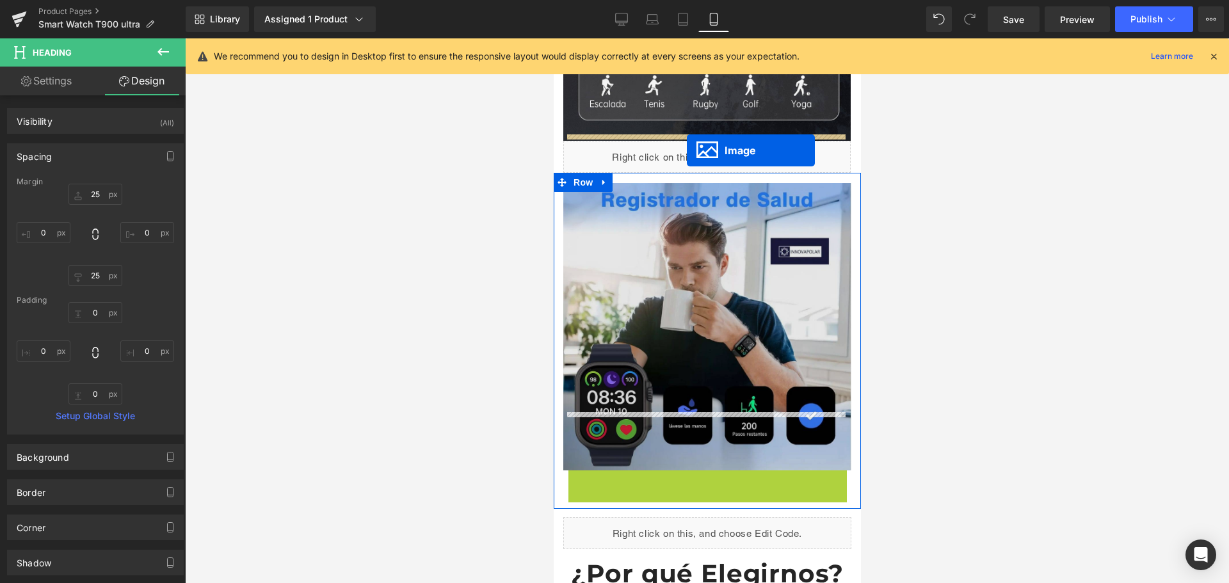
drag, startPoint x: 672, startPoint y: 430, endPoint x: 680, endPoint y: 150, distance: 279.8
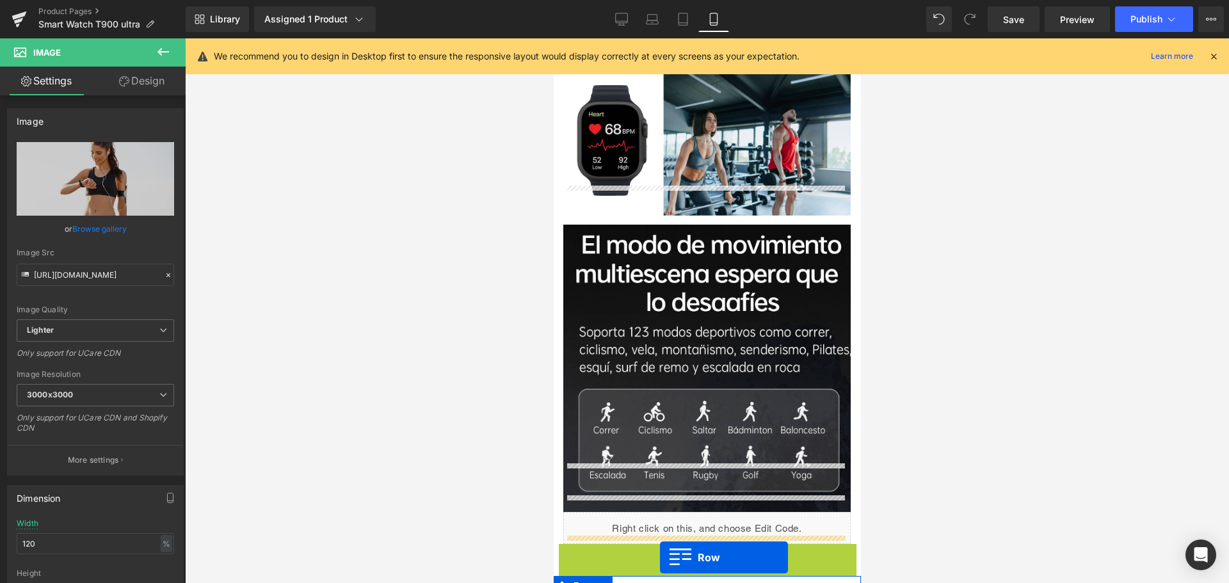
scroll to position [1476, 6]
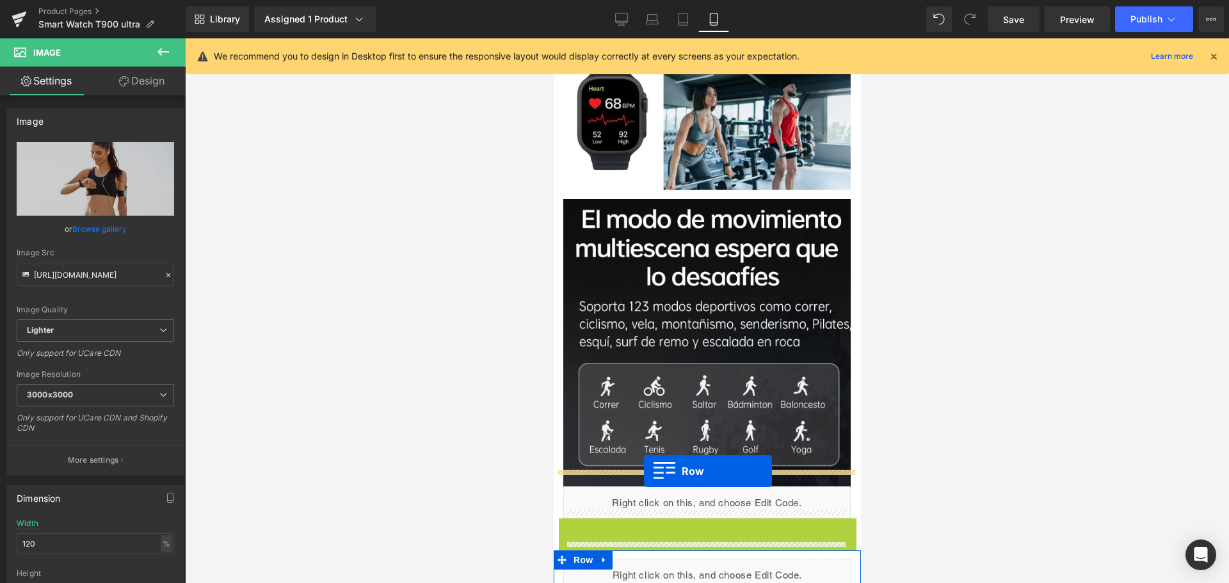
drag, startPoint x: 556, startPoint y: 196, endPoint x: 705, endPoint y: 469, distance: 309.9
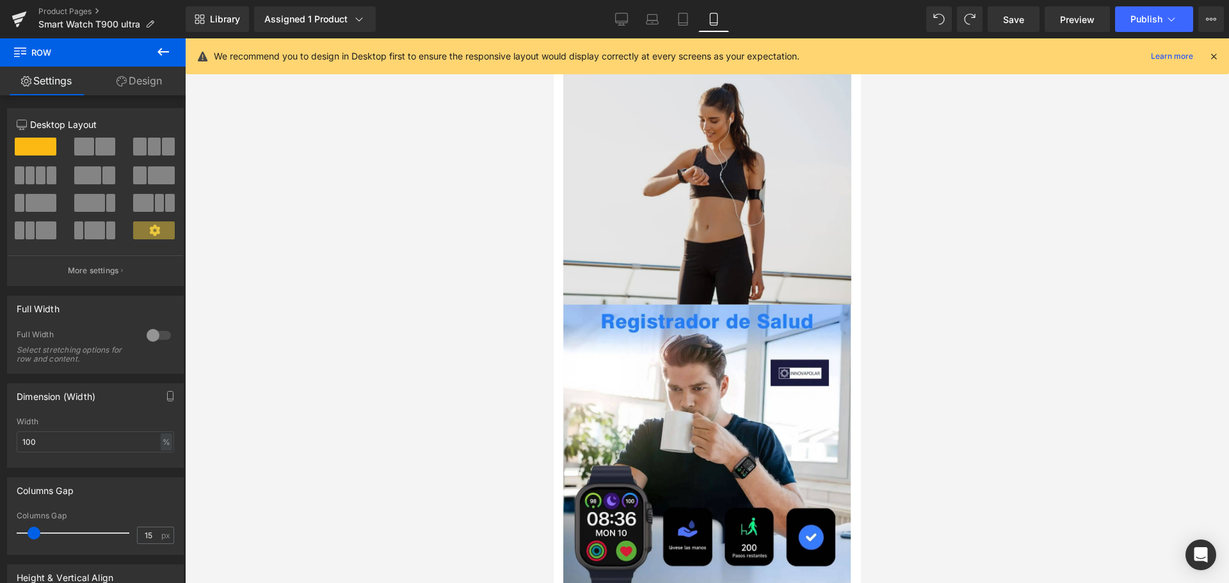
scroll to position [1860, 6]
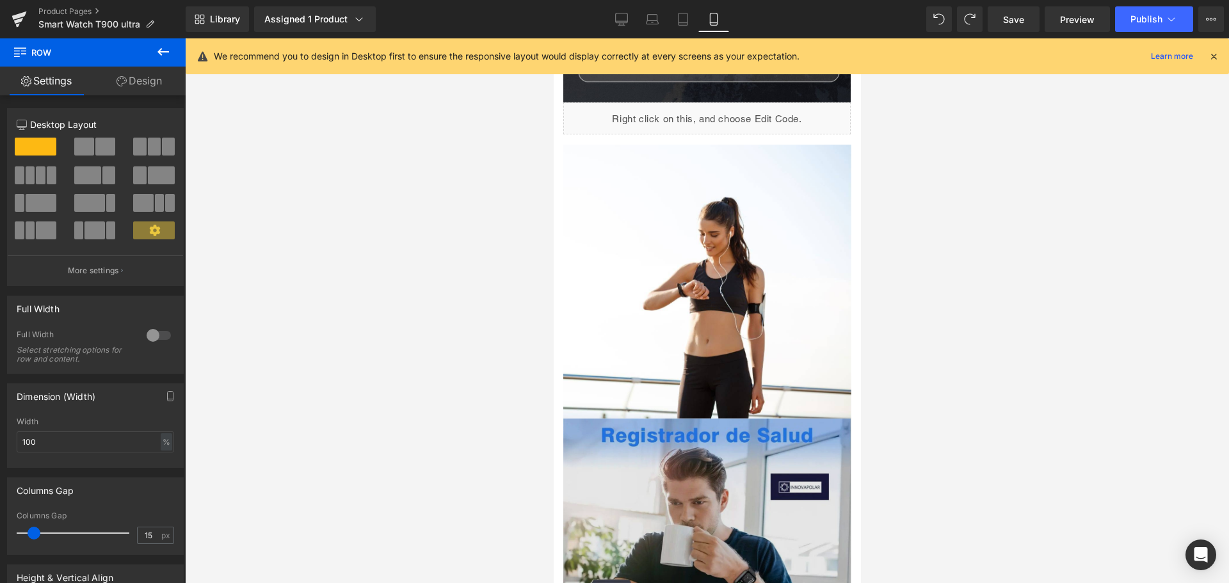
click at [724, 445] on img at bounding box center [707, 562] width 288 height 287
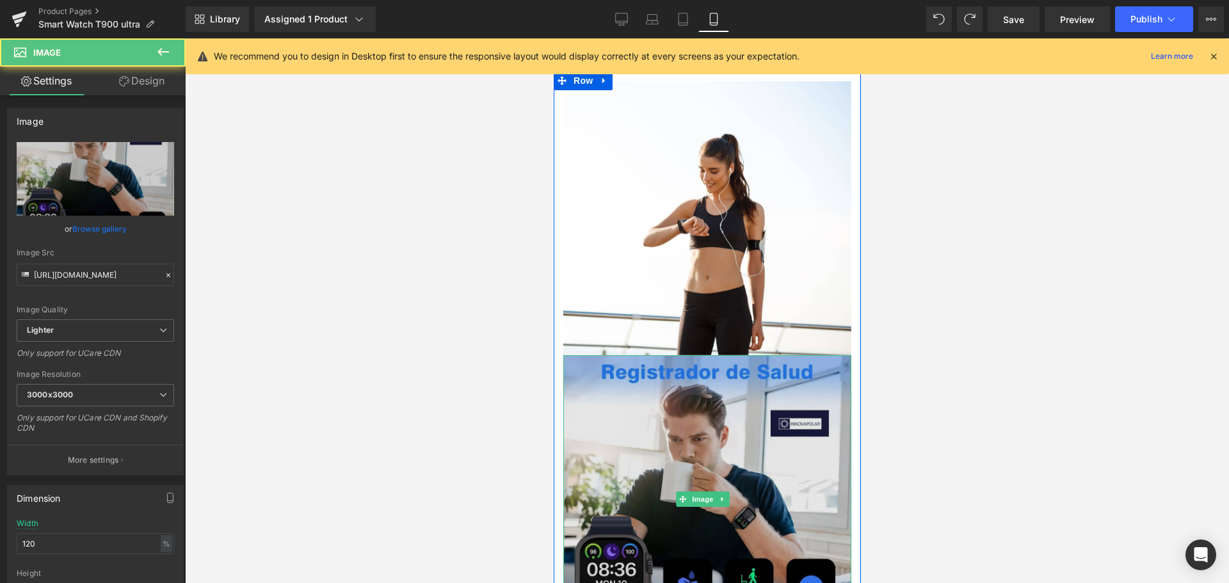
scroll to position [1924, 6]
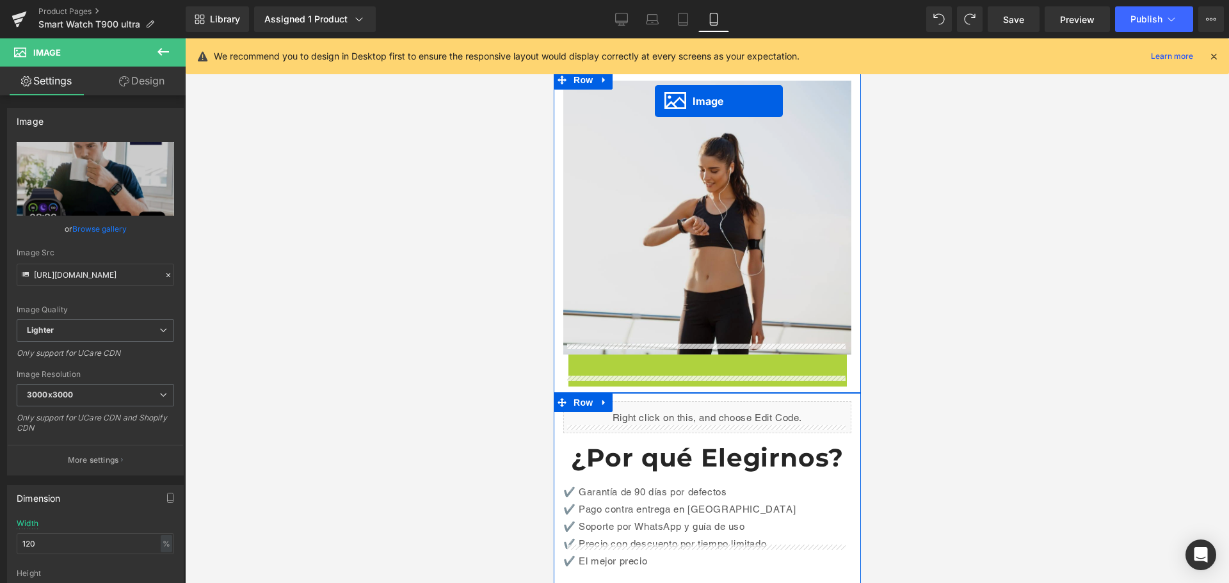
drag, startPoint x: 672, startPoint y: 434, endPoint x: 648, endPoint y: 101, distance: 333.7
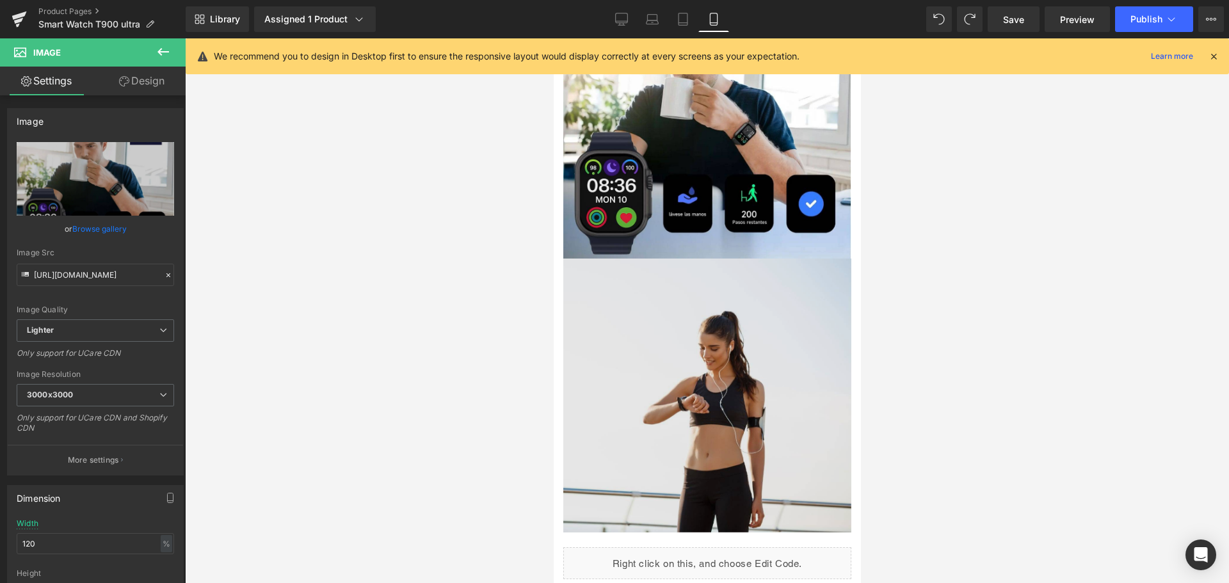
scroll to position [1946, 6]
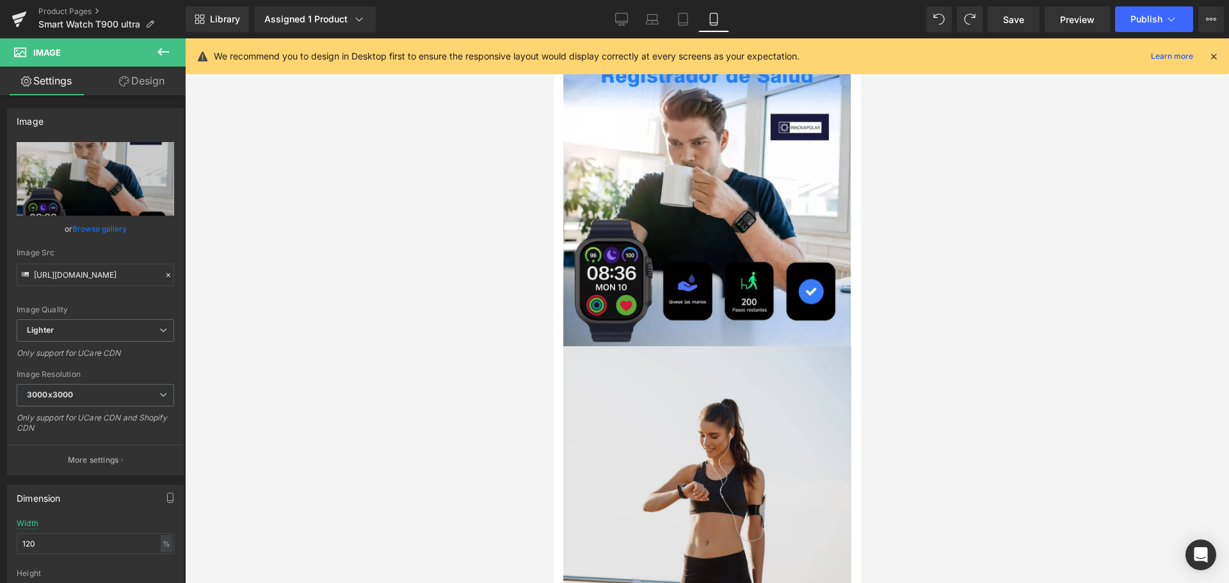
click at [694, 406] on img at bounding box center [707, 483] width 288 height 274
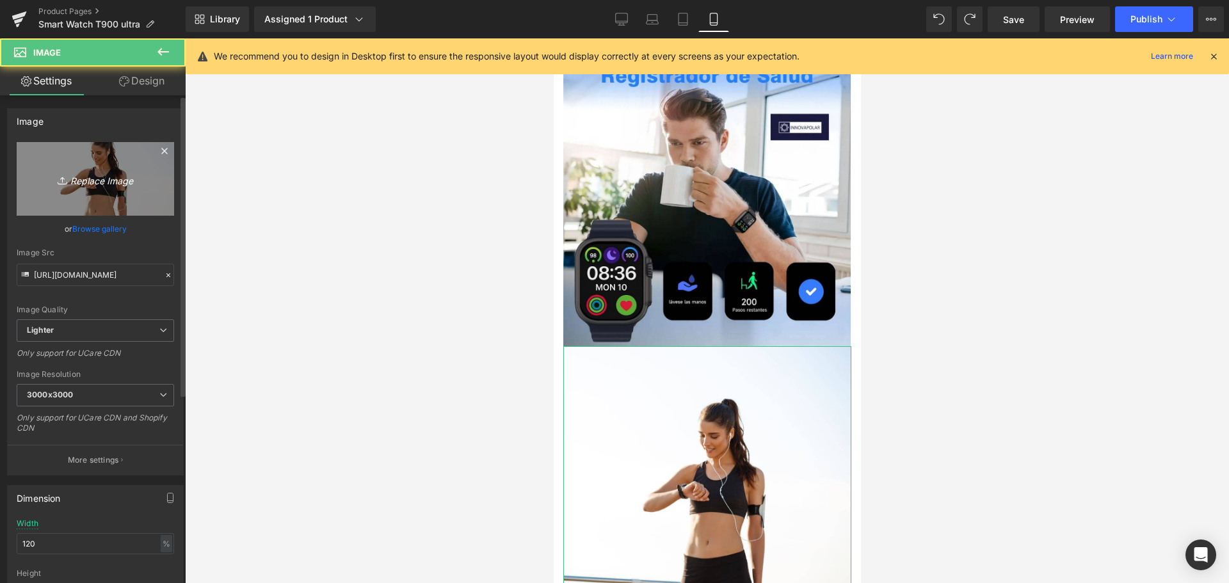
click at [91, 174] on icon "Replace Image" at bounding box center [95, 179] width 102 height 16
type input "C:\fakepath\17.jpg"
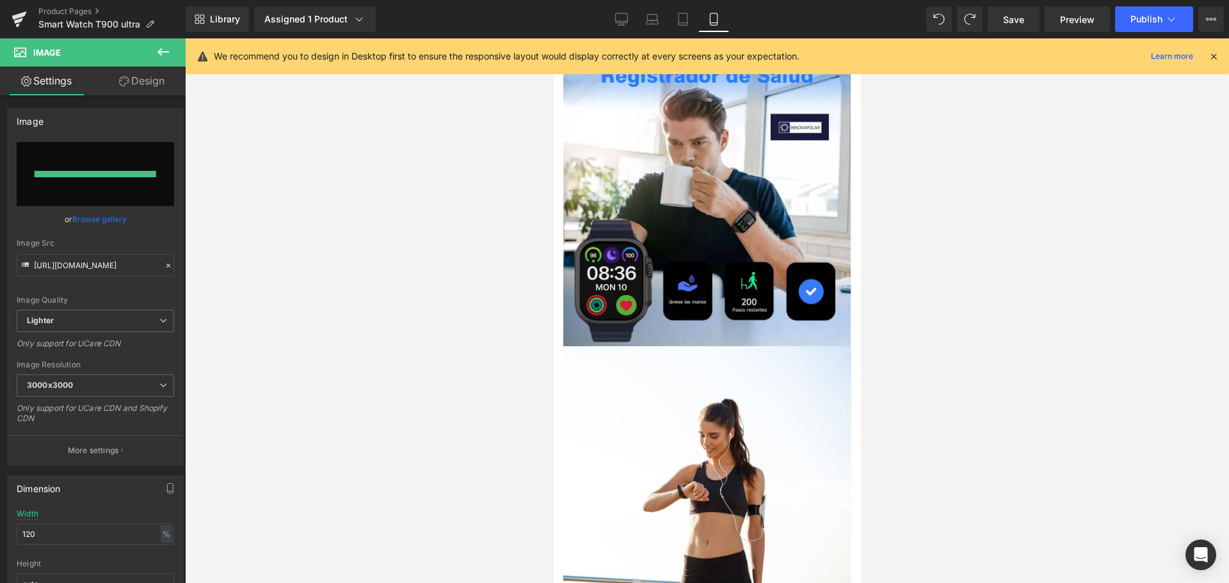
type input "[URL][DOMAIN_NAME]"
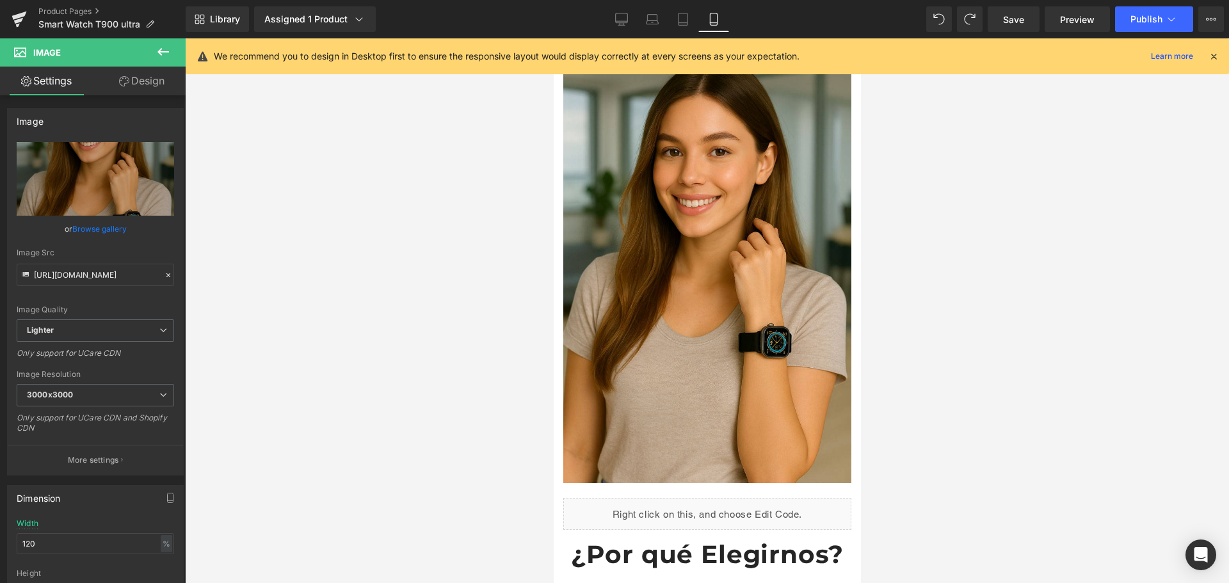
scroll to position [2330, 6]
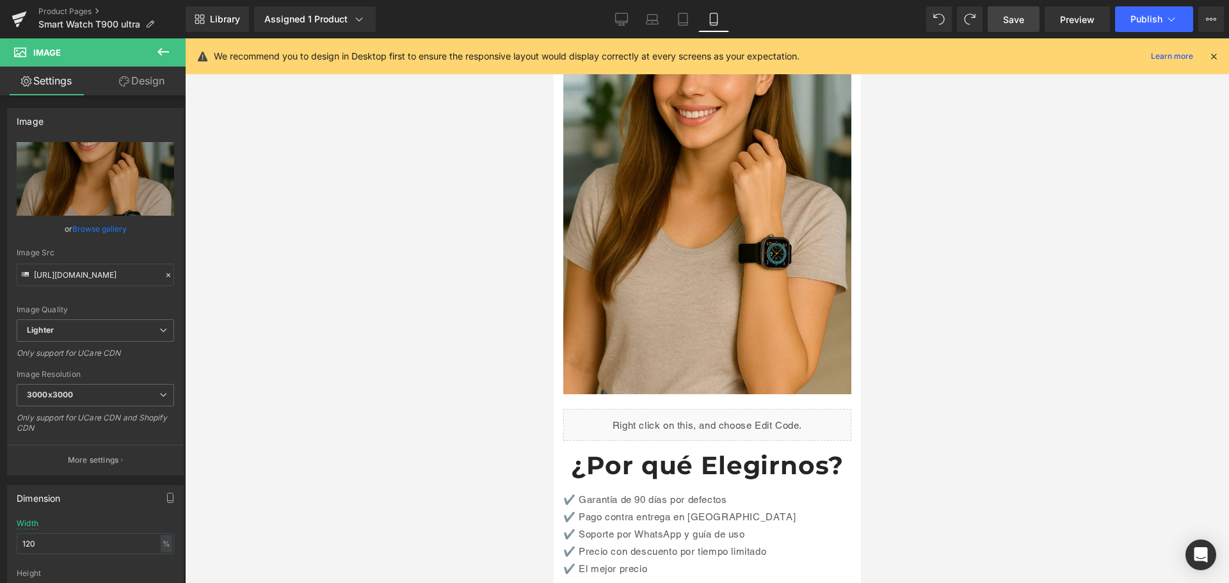
click at [1016, 19] on span "Save" at bounding box center [1013, 19] width 21 height 13
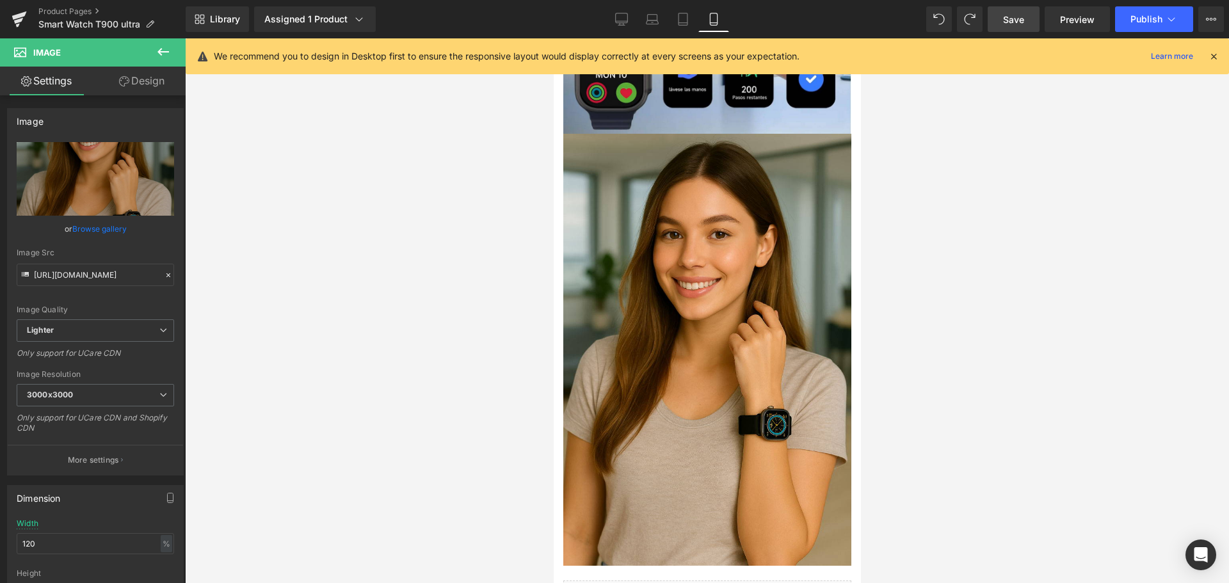
scroll to position [2138, 6]
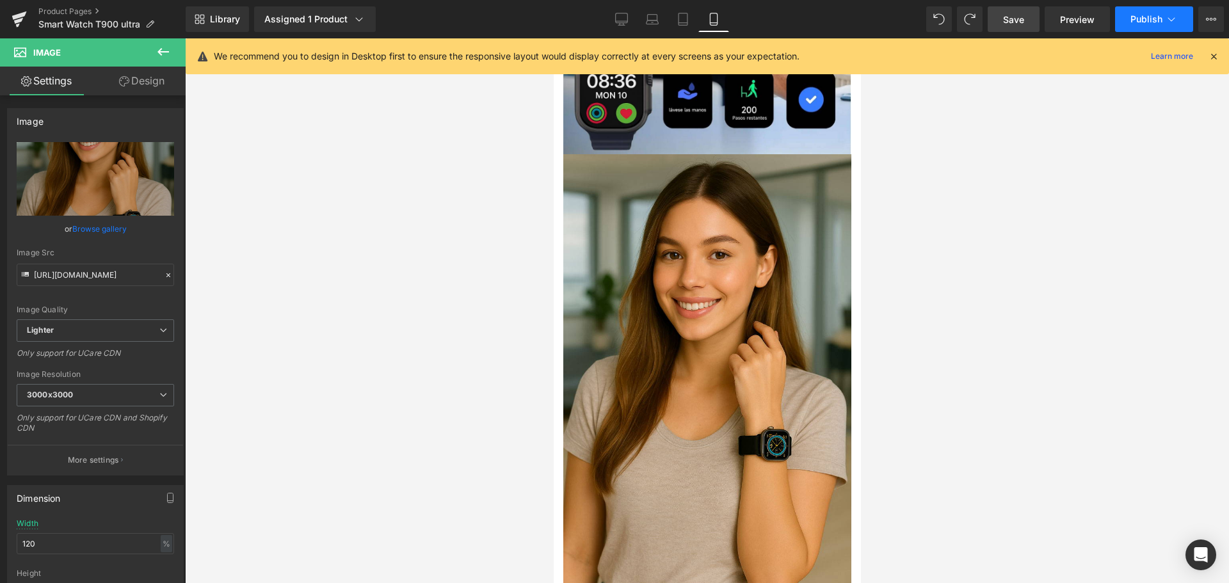
click at [1166, 17] on icon at bounding box center [1171, 19] width 13 height 13
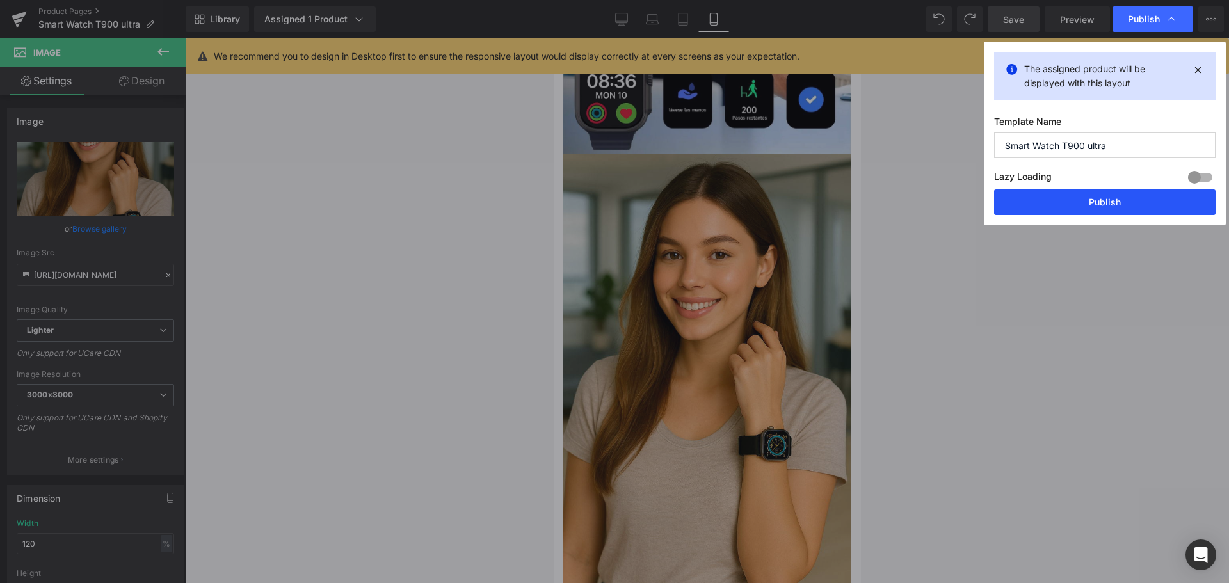
click at [1068, 201] on button "Publish" at bounding box center [1104, 202] width 221 height 26
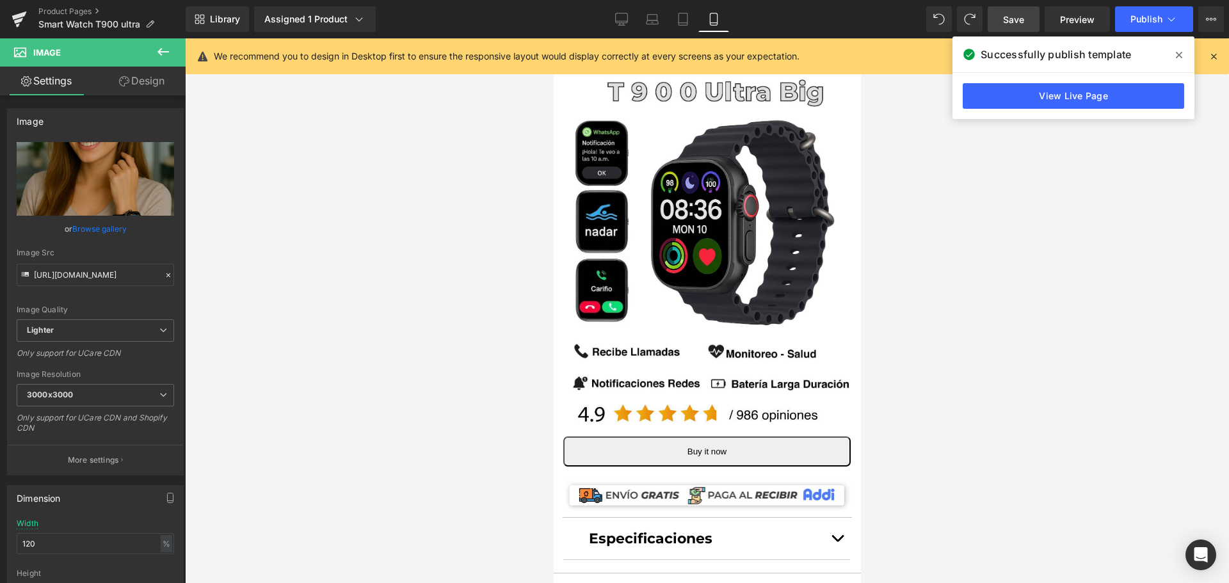
scroll to position [192, 6]
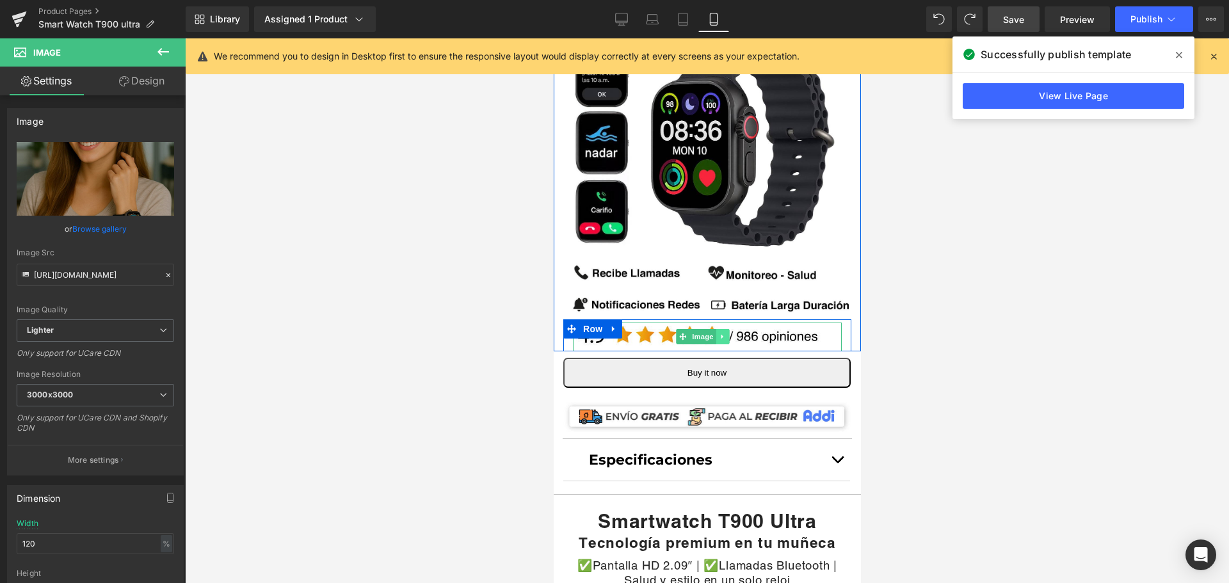
click at [718, 333] on icon at bounding box center [721, 337] width 7 height 8
click at [712, 333] on icon at bounding box center [715, 337] width 7 height 8
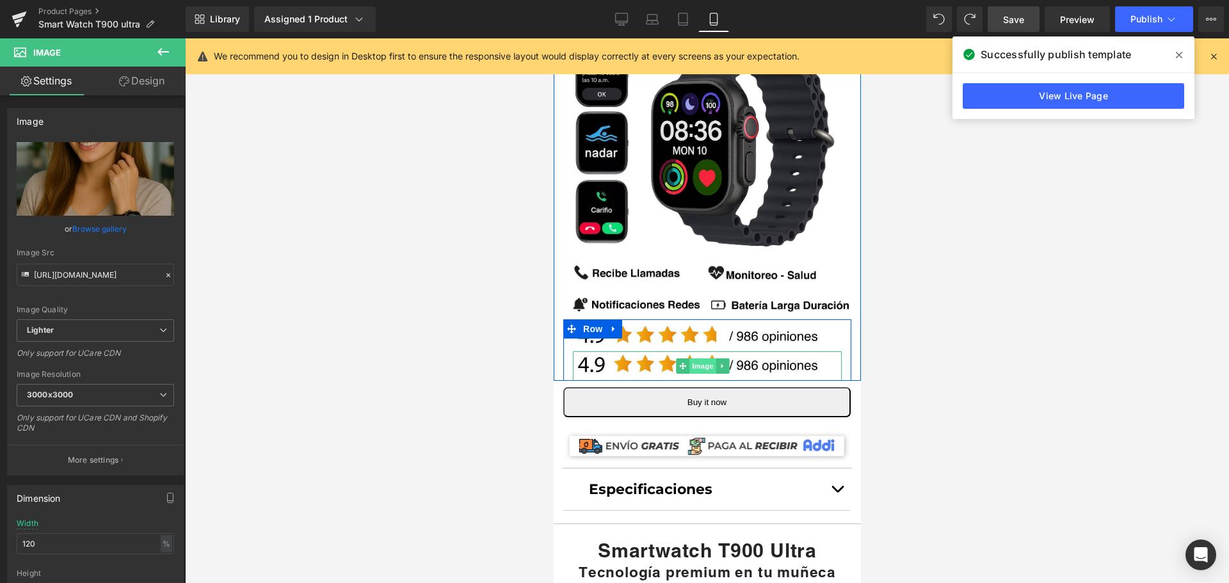
click at [707, 358] on span "Image" at bounding box center [702, 365] width 27 height 15
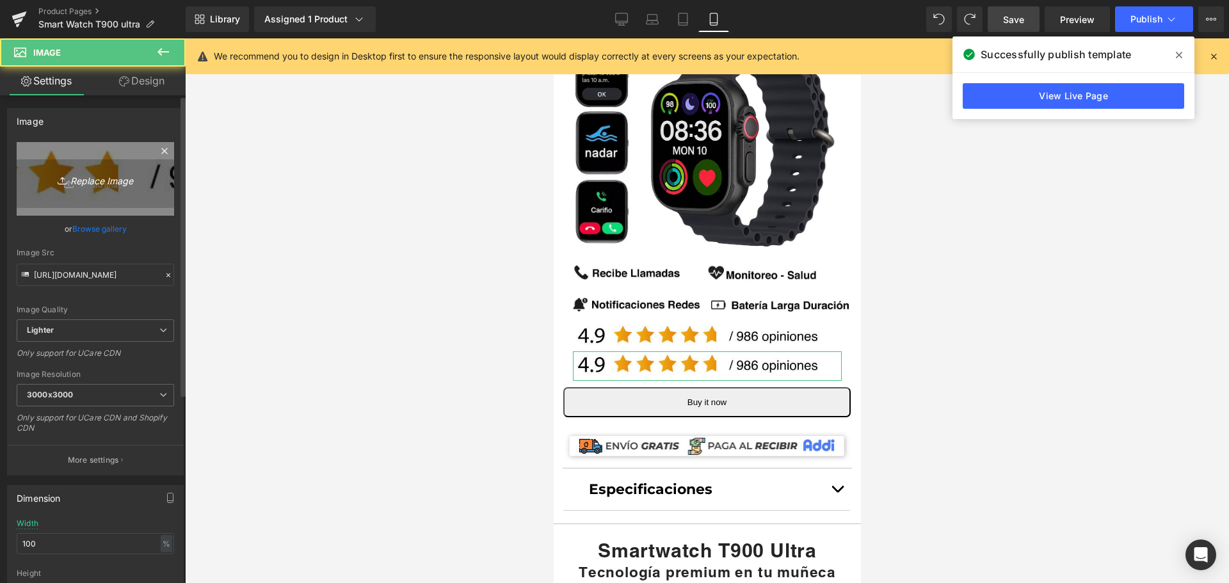
click at [82, 184] on icon "Replace Image" at bounding box center [95, 179] width 102 height 16
type input "C:\fakepath\64.900 azul.png"
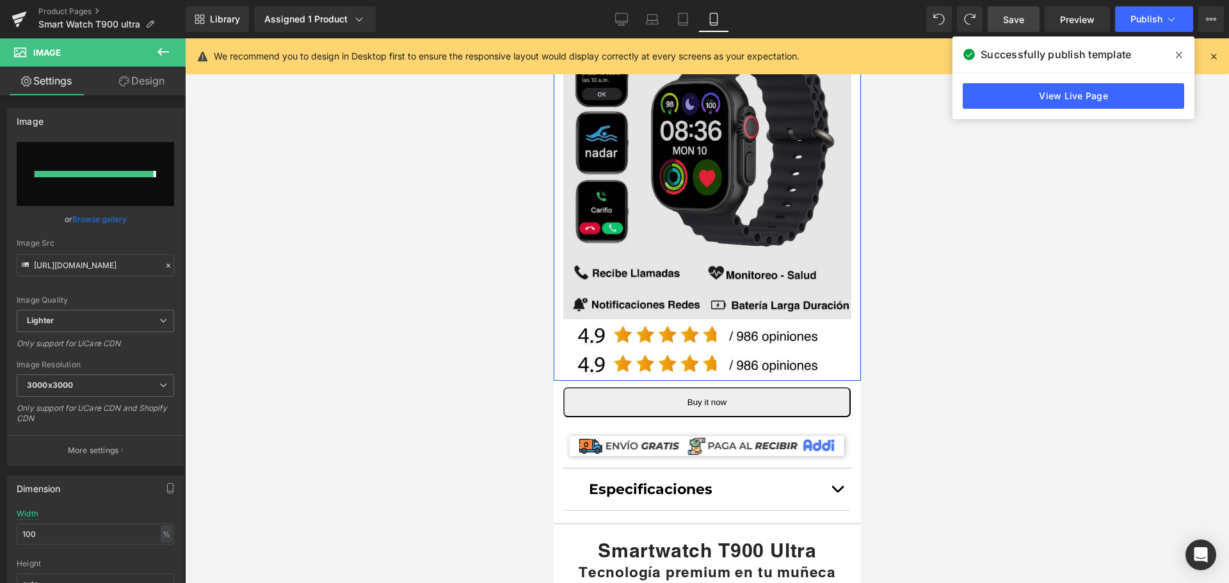
type input "[URL][DOMAIN_NAME]"
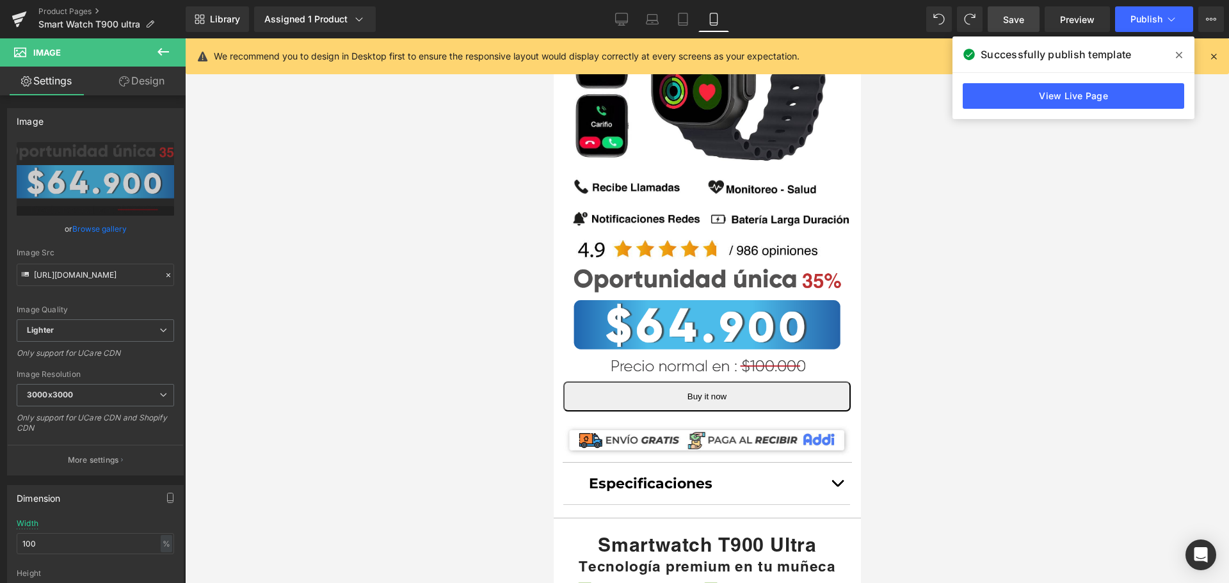
scroll to position [320, 6]
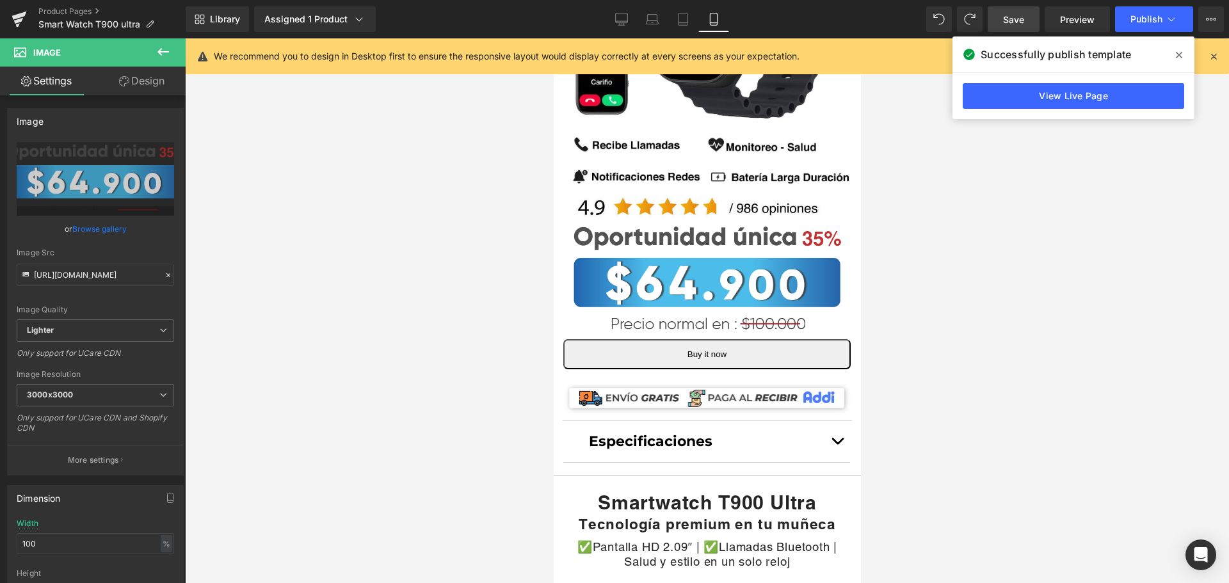
click at [1018, 24] on span "Save" at bounding box center [1013, 19] width 21 height 13
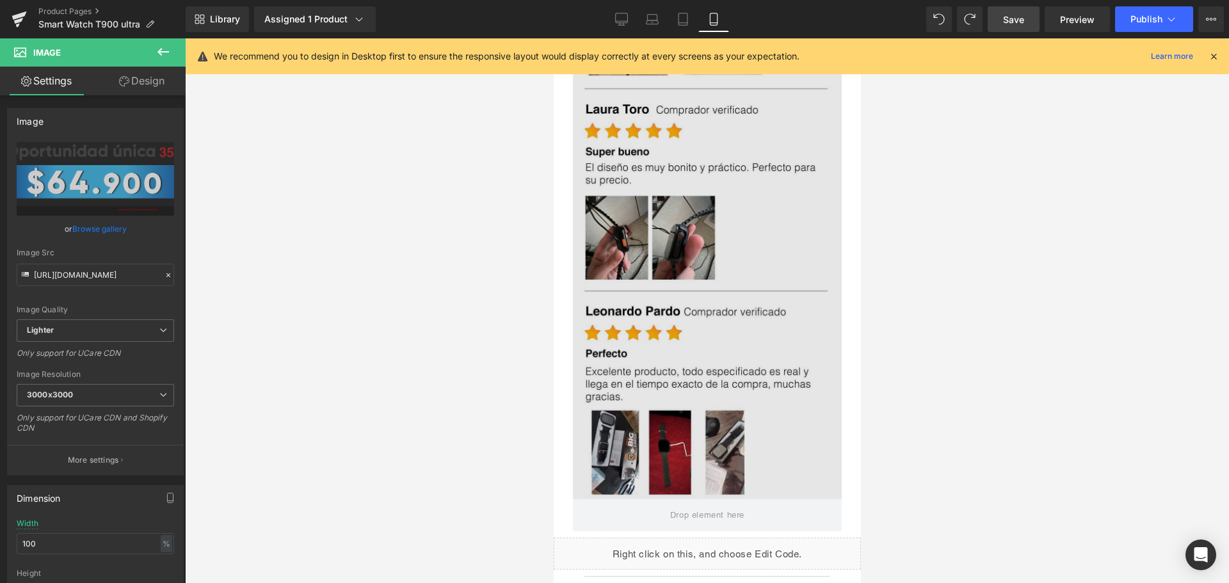
scroll to position [4416, 6]
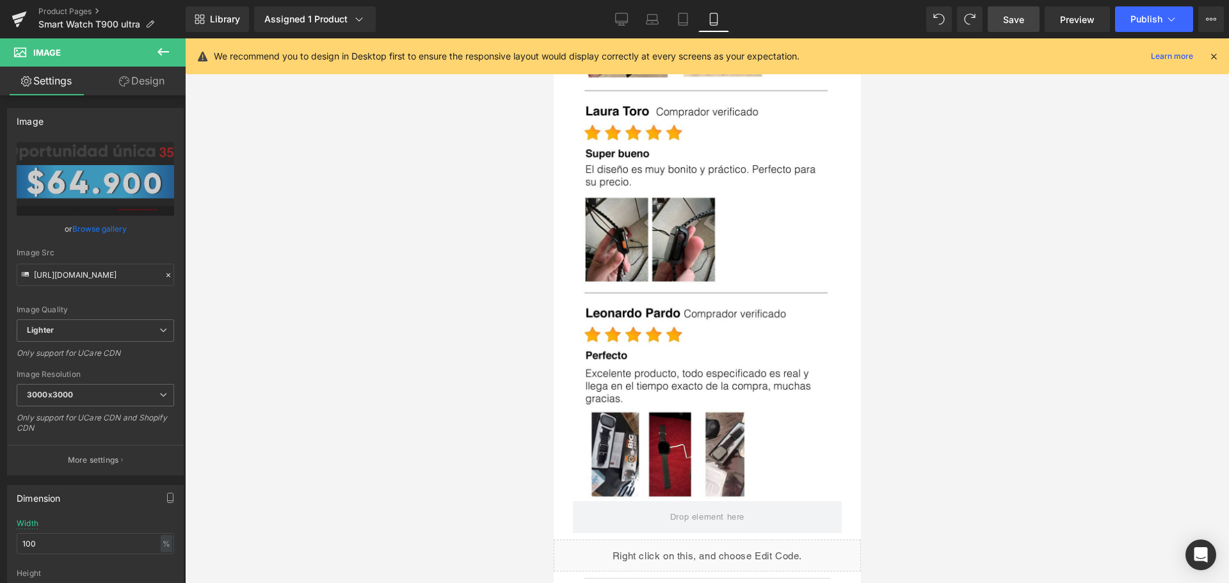
click at [704, 540] on div "Liquid" at bounding box center [706, 556] width 307 height 32
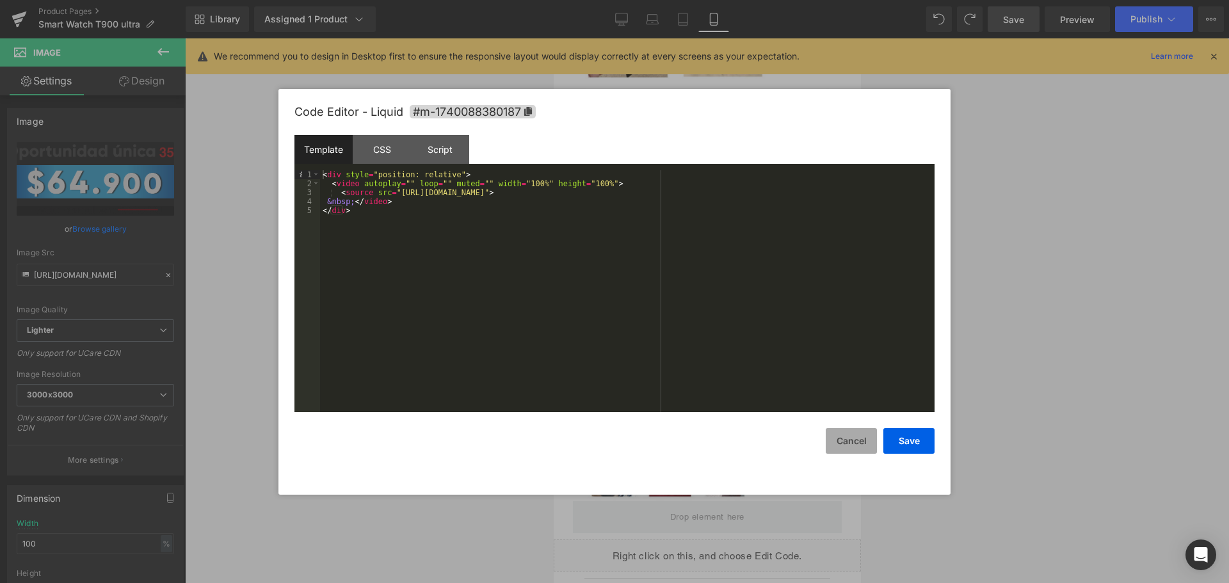
click at [851, 437] on button "Cancel" at bounding box center [851, 441] width 51 height 26
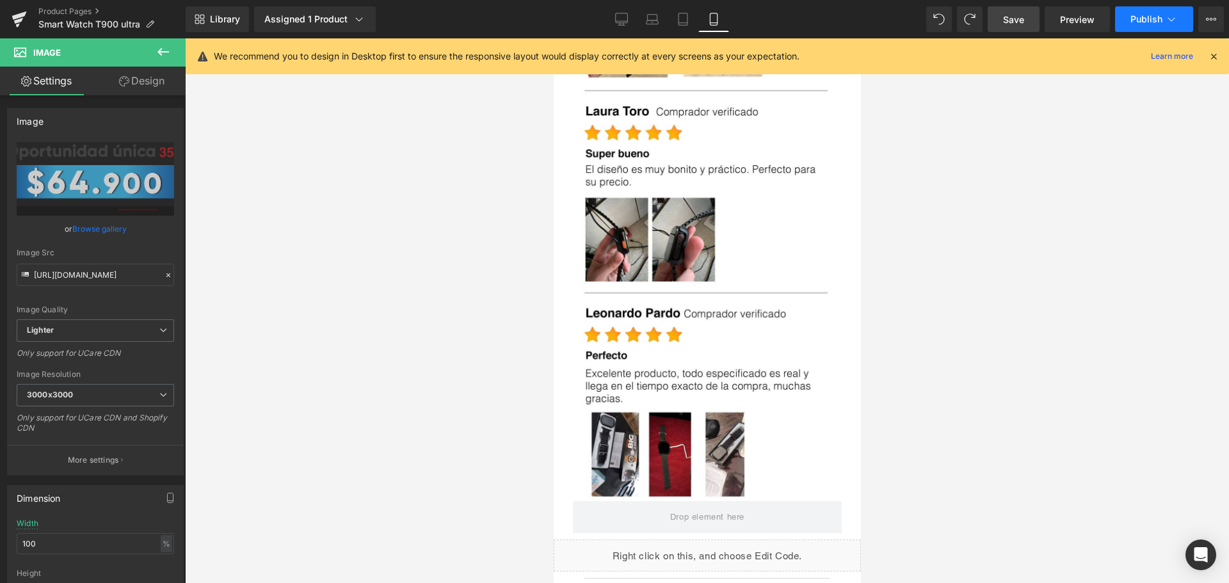
click at [1139, 24] on button "Publish" at bounding box center [1154, 19] width 78 height 26
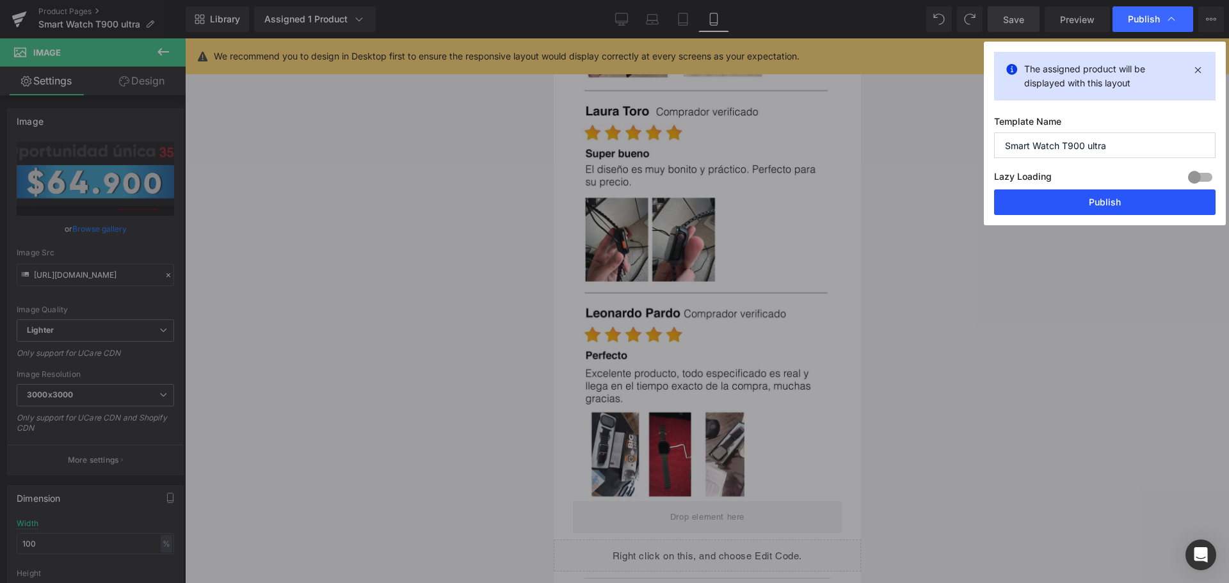
drag, startPoint x: 1078, startPoint y: 204, endPoint x: 63, endPoint y: 289, distance: 1019.2
click at [1078, 204] on button "Publish" at bounding box center [1104, 202] width 221 height 26
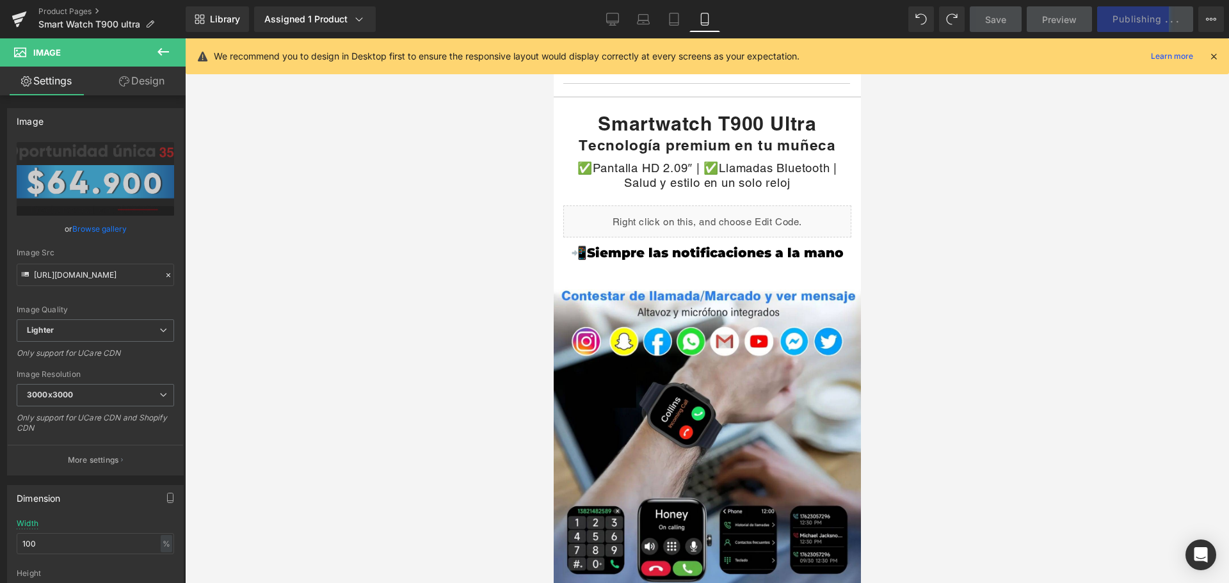
scroll to position [0, 6]
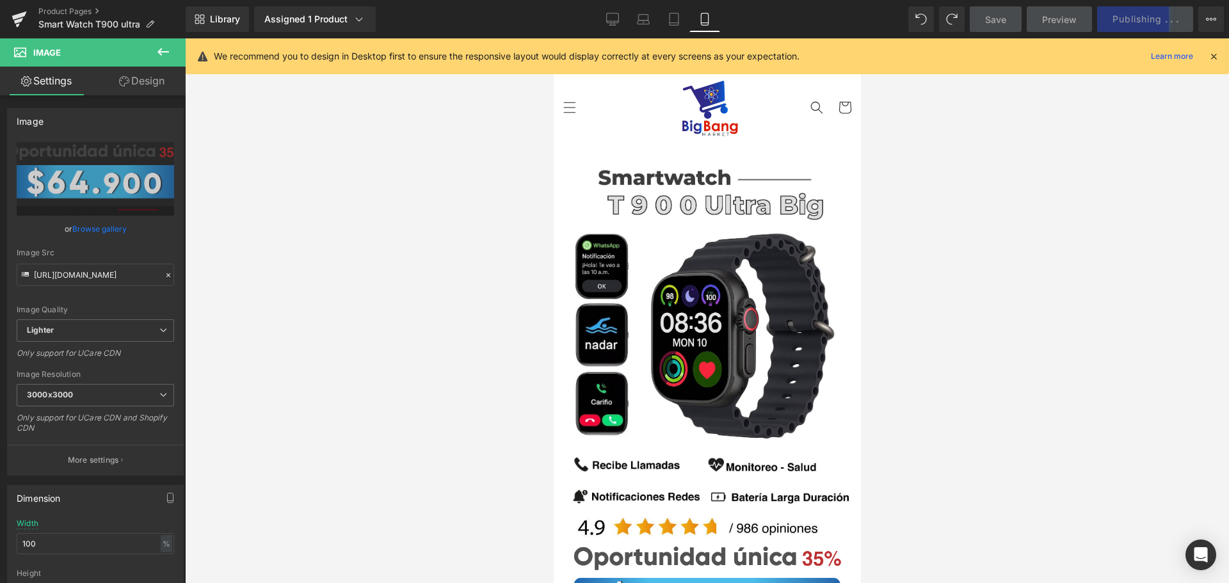
drag, startPoint x: 856, startPoint y: 346, endPoint x: 1370, endPoint y: 110, distance: 566.2
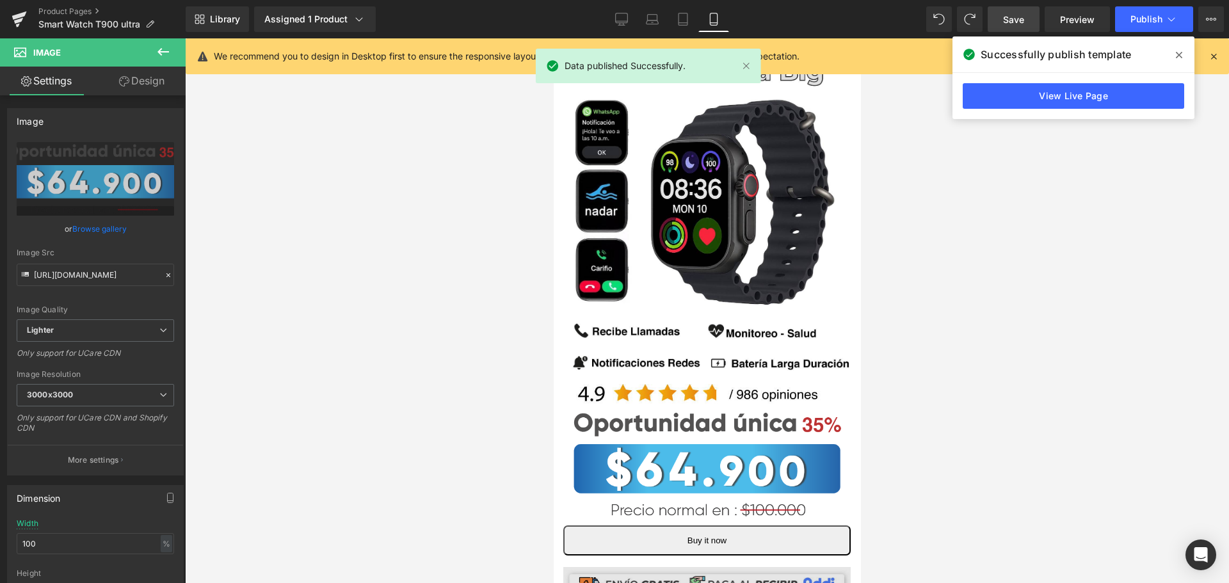
scroll to position [128, 6]
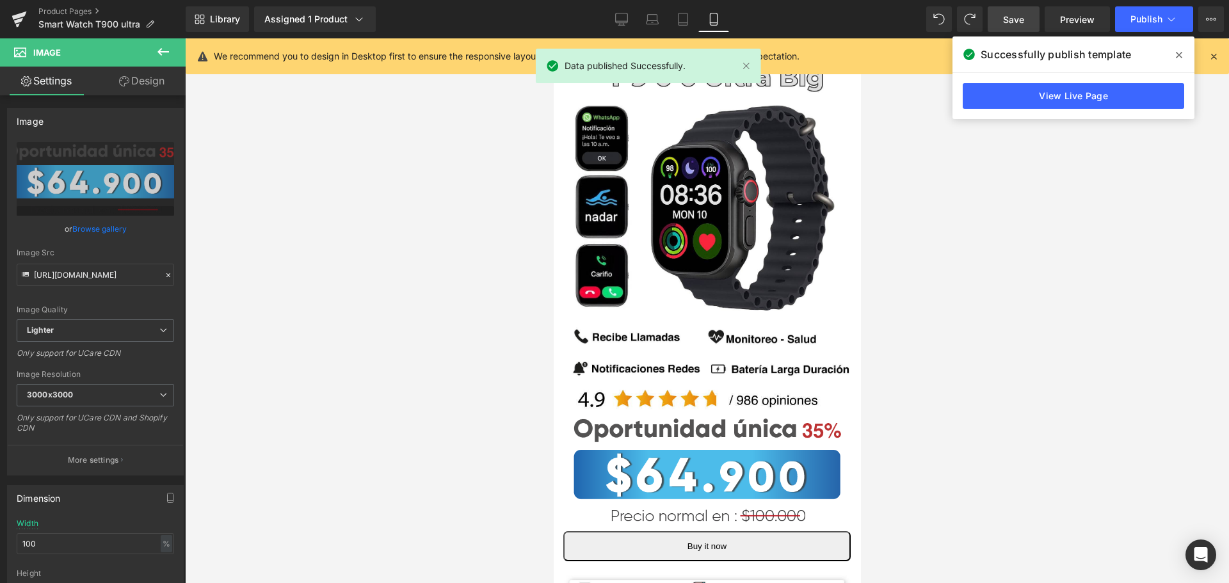
click at [982, 256] on div at bounding box center [707, 310] width 1044 height 545
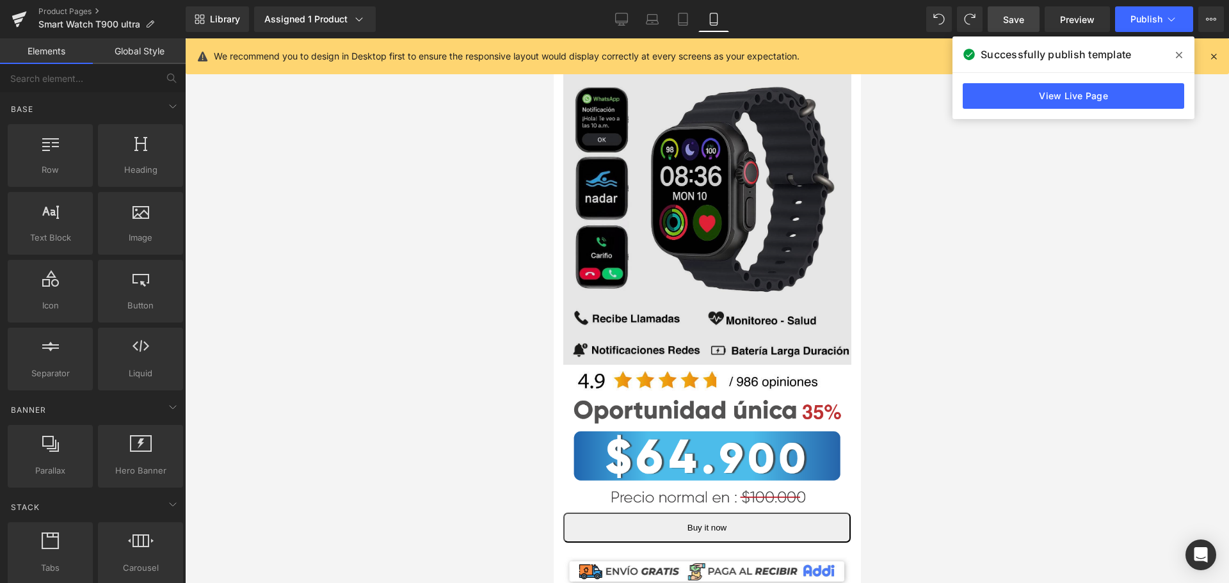
scroll to position [64, 6]
